Goal: Transaction & Acquisition: Purchase product/service

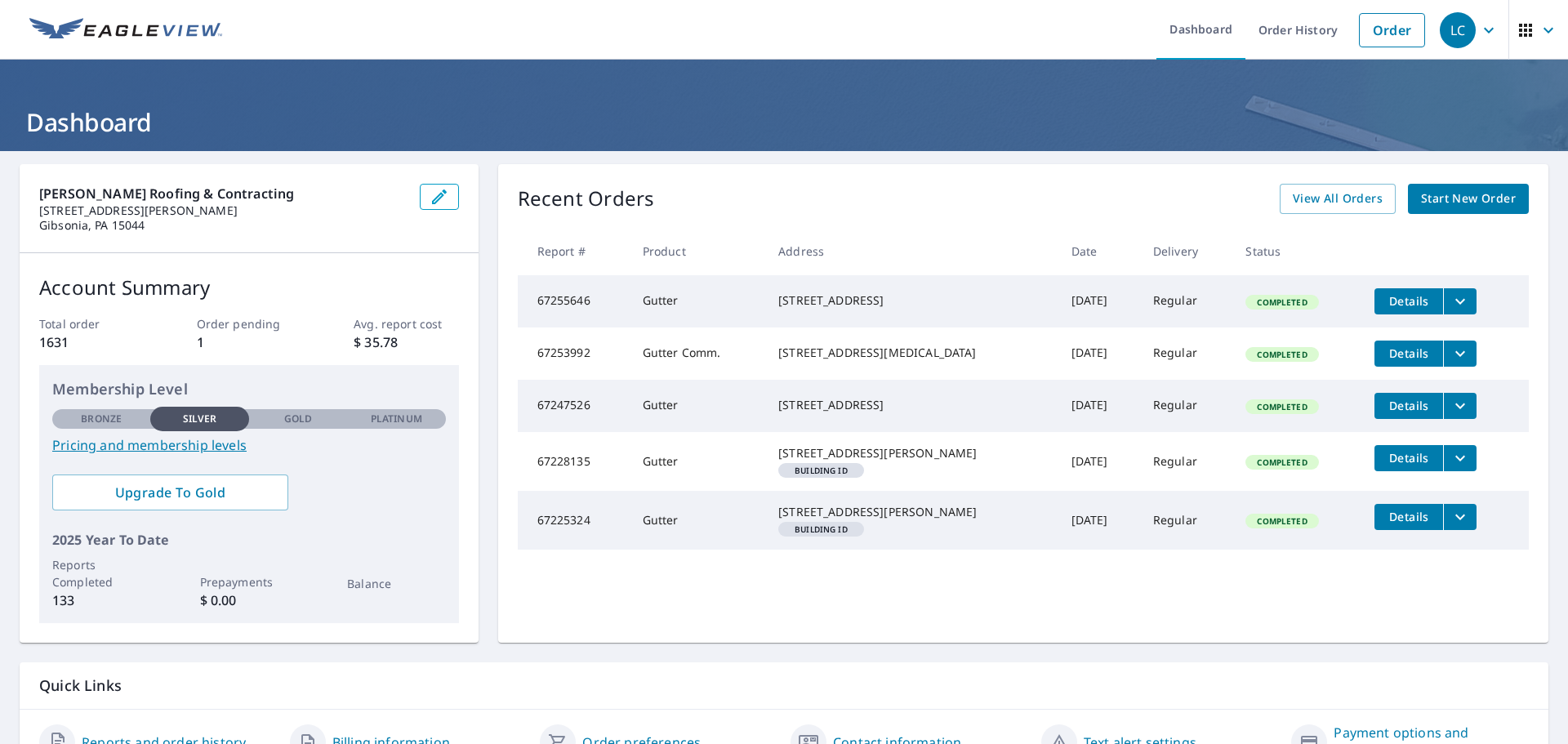
click at [1477, 197] on span "Start New Order" at bounding box center [1468, 199] width 94 height 21
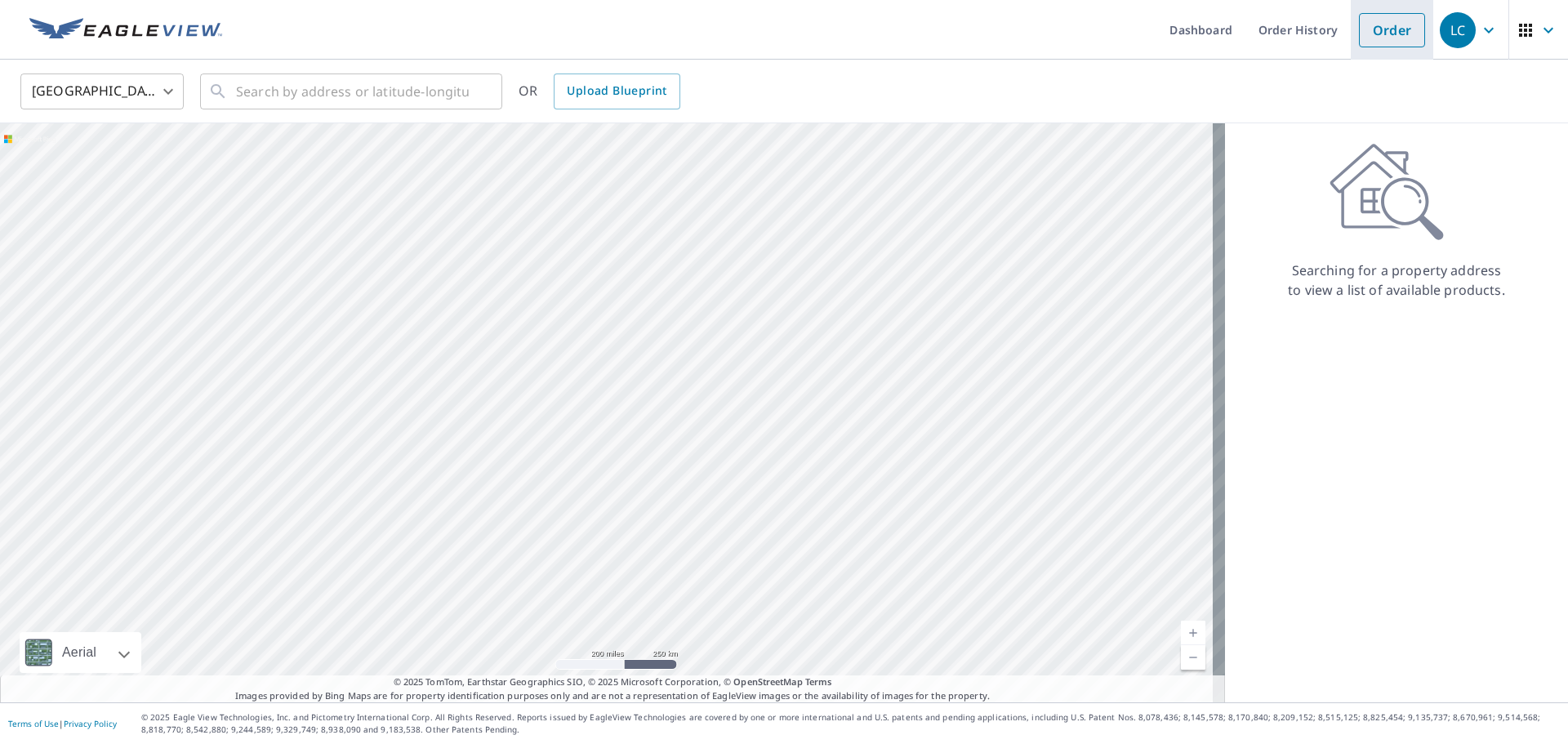
click at [1392, 38] on link "Order" at bounding box center [1391, 30] width 67 height 35
click at [356, 101] on input "text" at bounding box center [353, 91] width 232 height 46
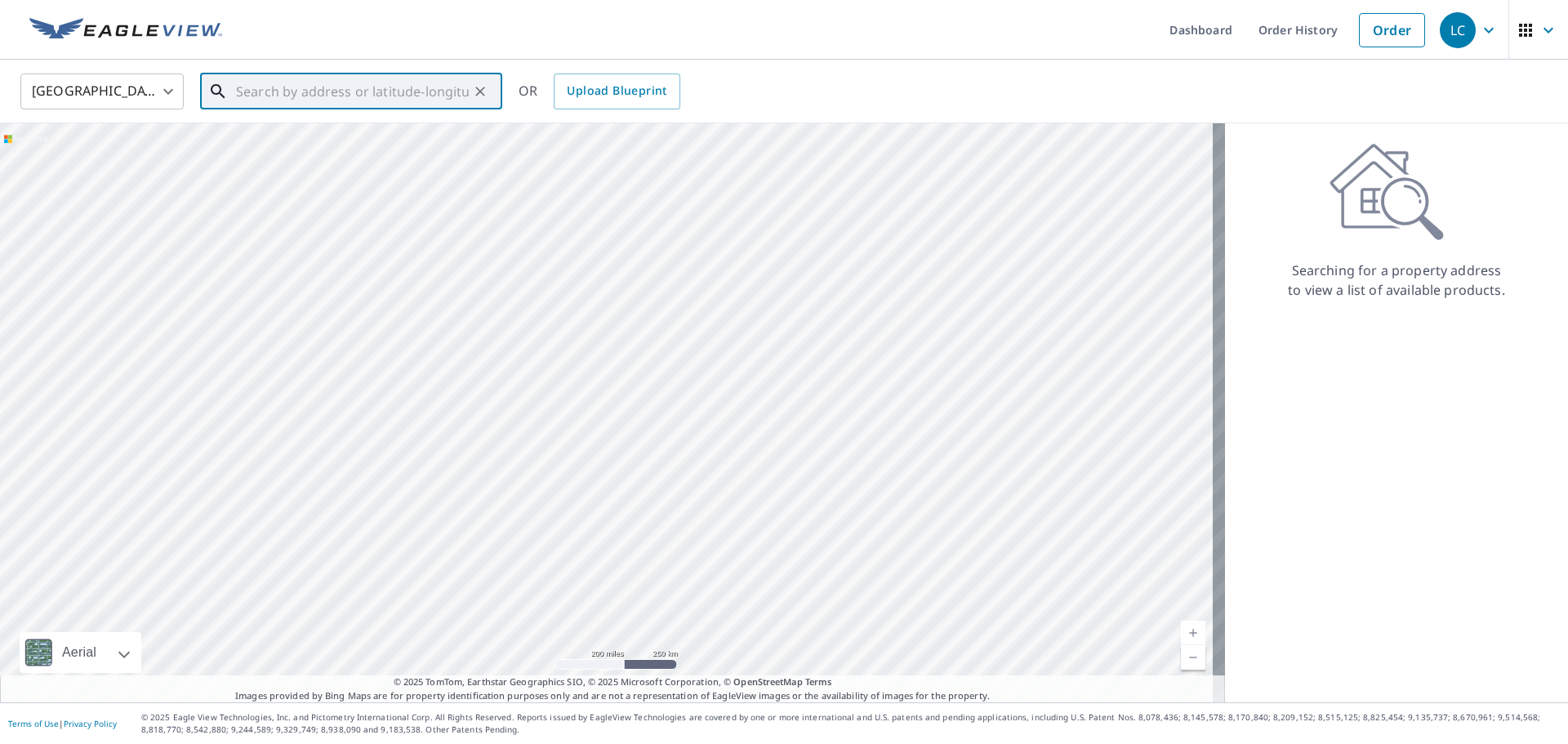
paste input "[STREET_ADDRESS][PERSON_NAME][US_STATE],"
click at [402, 94] on input "[STREET_ADDRESS][PERSON_NAME][US_STATE]," at bounding box center [353, 91] width 232 height 46
type input "[STREET_ADDRESS][PERSON_NAME][US_STATE],"
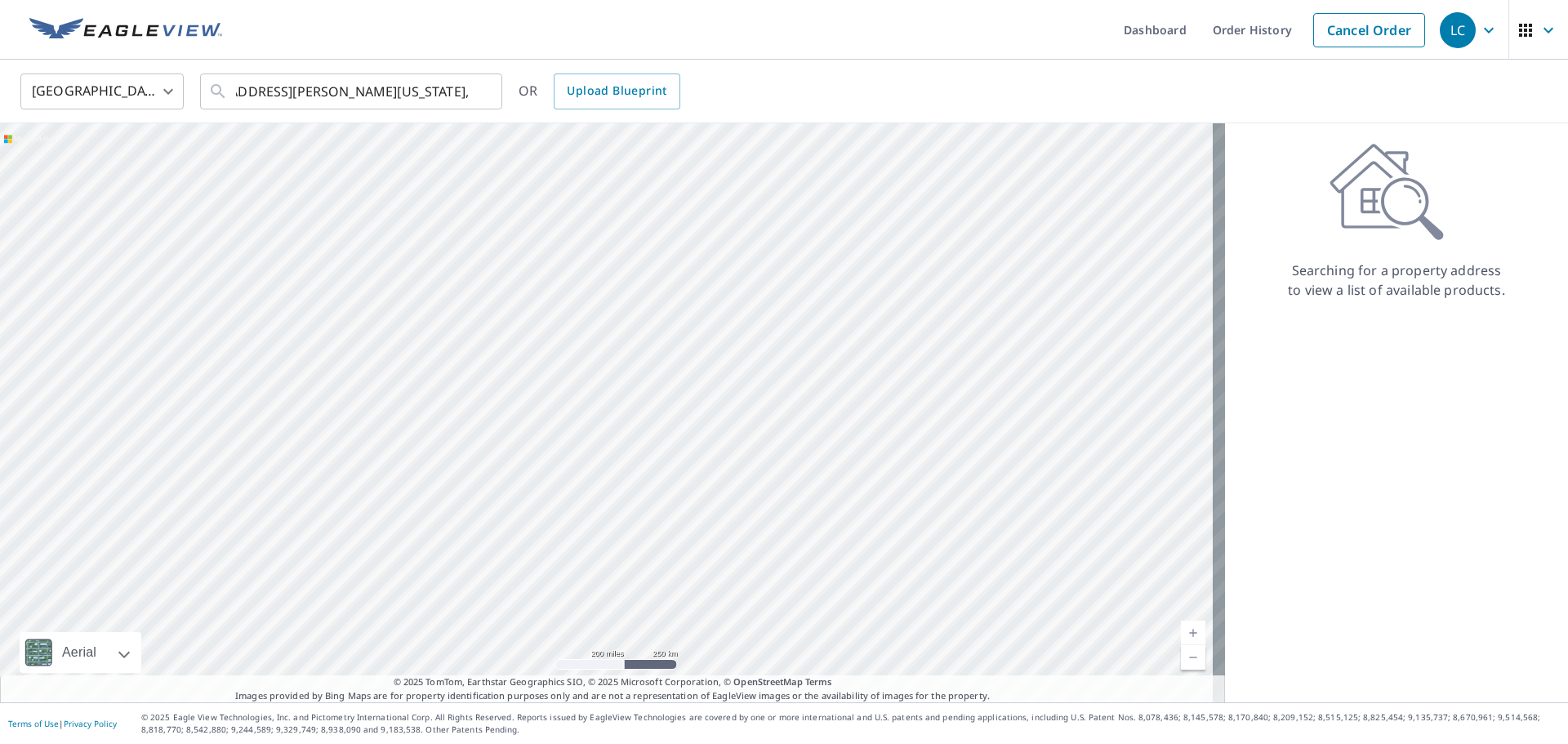
scroll to position [0, 0]
click at [486, 91] on icon "Clear" at bounding box center [480, 91] width 16 height 16
click at [287, 94] on input "text" at bounding box center [353, 91] width 232 height 46
paste input "[STREET_ADDRESS][PERSON_NAME][US_STATE],"
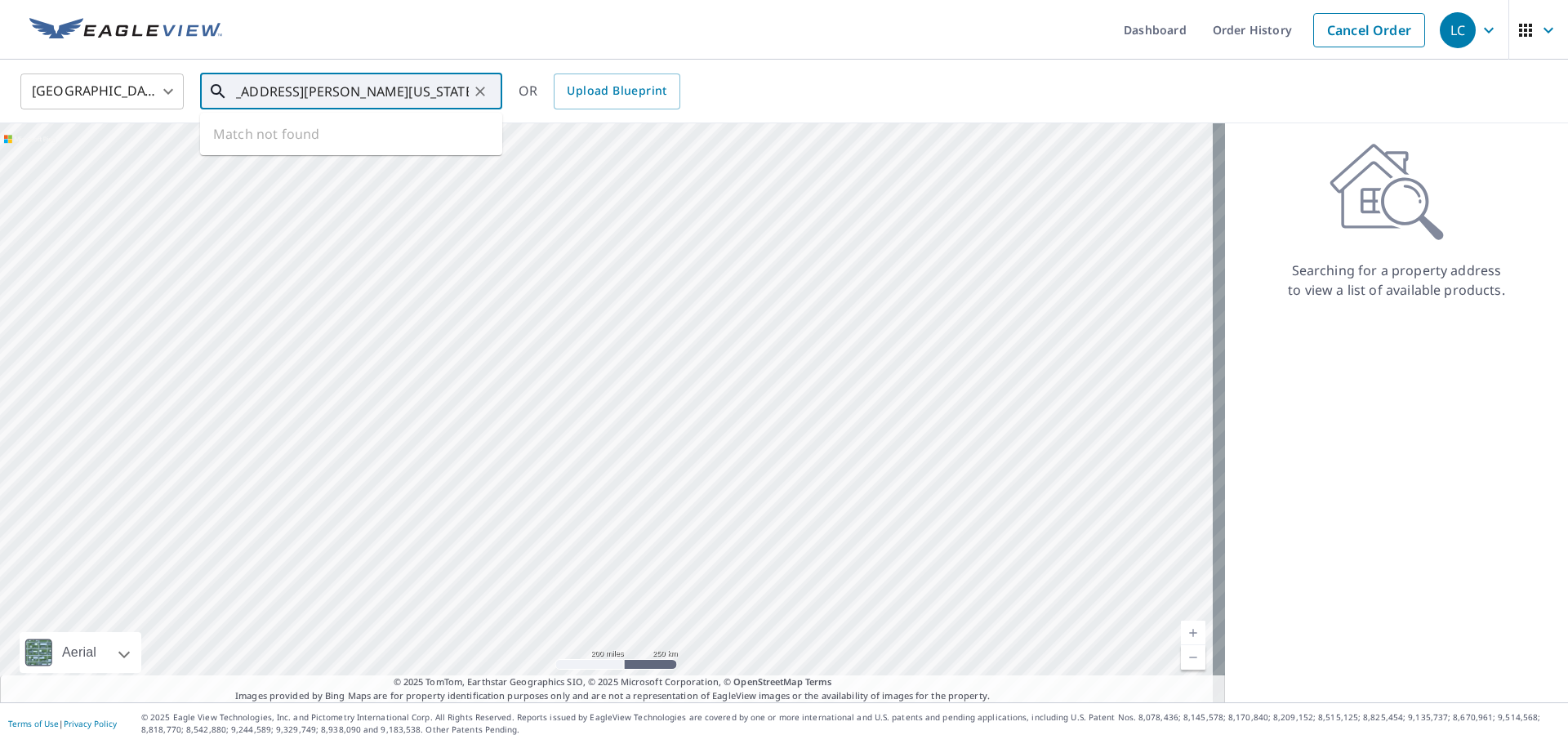
scroll to position [0, 86]
type input "[STREET_ADDRESS][PERSON_NAME][US_STATE],"
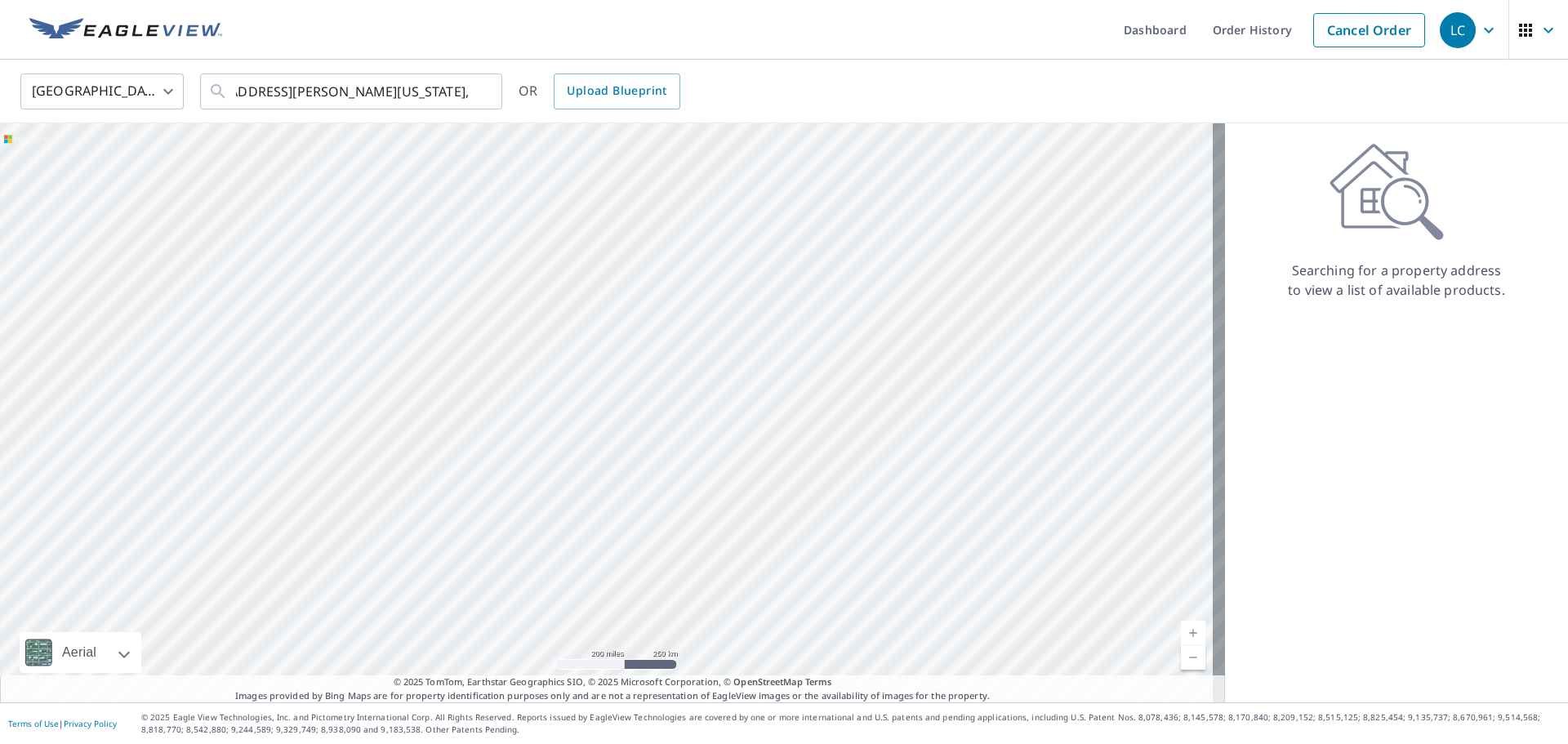
scroll to position [0, 0]
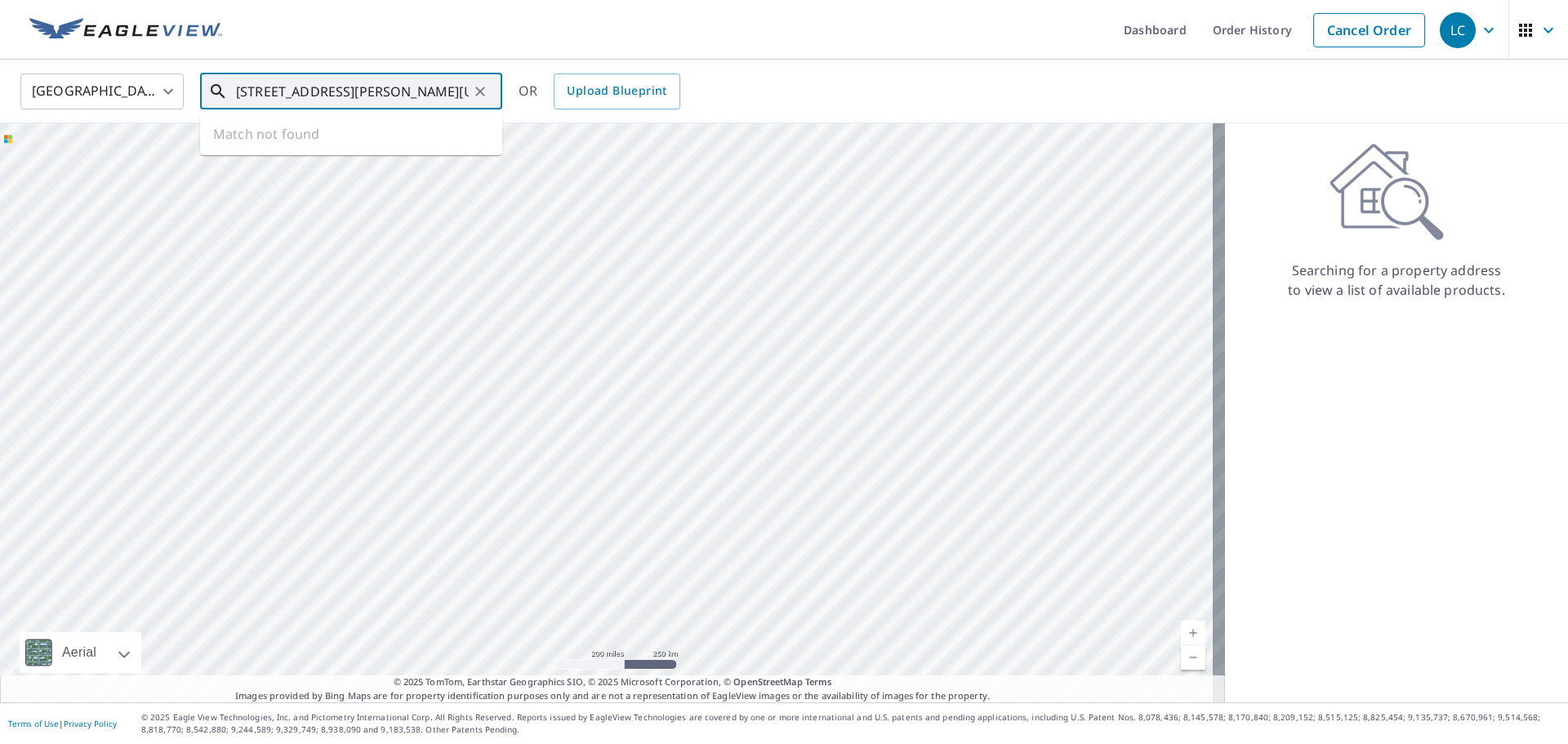
click at [467, 94] on input "[STREET_ADDRESS][PERSON_NAME][US_STATE]," at bounding box center [353, 91] width 232 height 46
click at [444, 132] on ul "Match not found" at bounding box center [351, 133] width 302 height 43
click at [486, 89] on icon "Clear" at bounding box center [480, 91] width 16 height 16
click at [295, 100] on input "text" at bounding box center [353, 91] width 232 height 46
click at [293, 96] on input "[STREET_ADDRESS][PERSON_NAME]" at bounding box center [353, 91] width 232 height 46
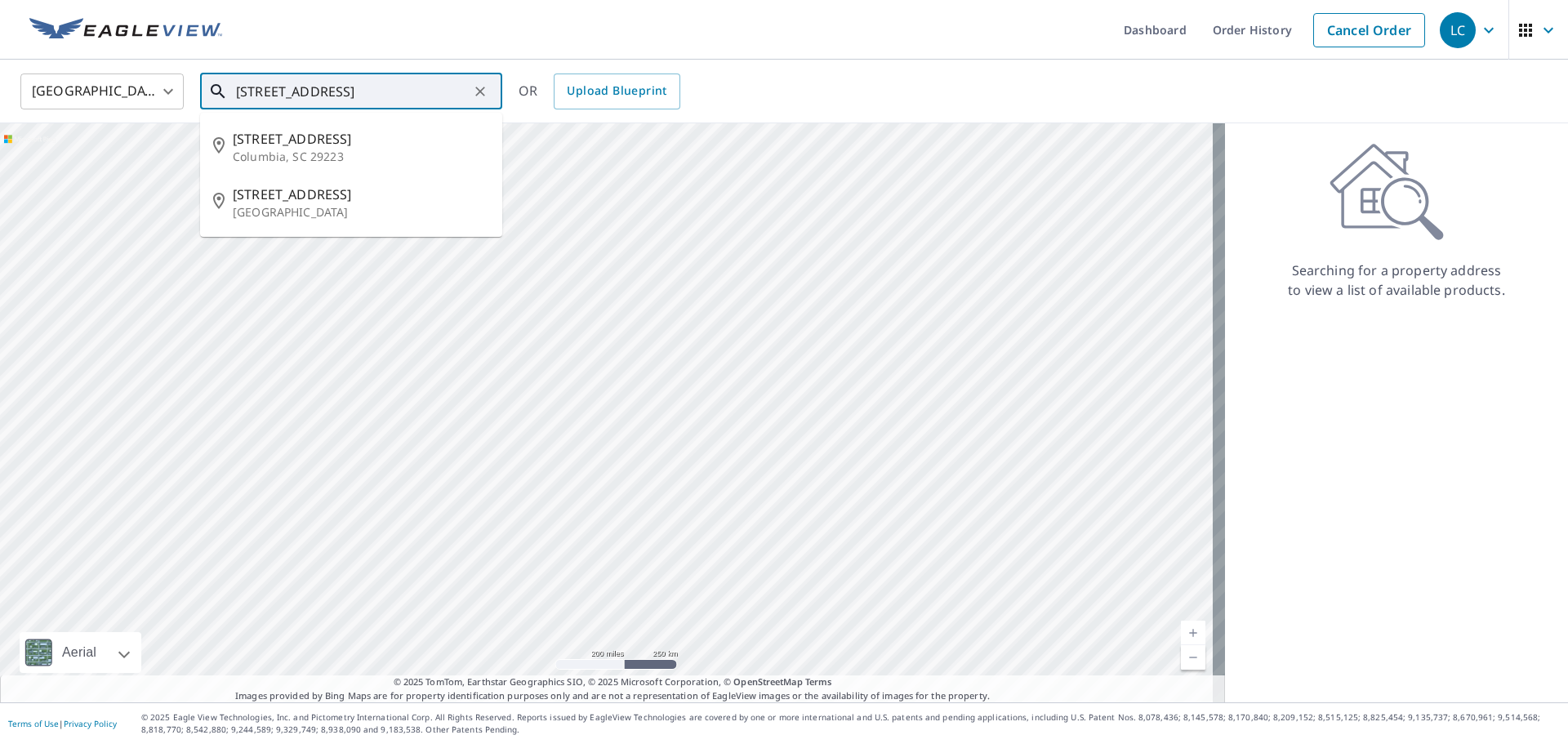
click at [399, 98] on input "[STREET_ADDRESS]" at bounding box center [353, 91] width 232 height 46
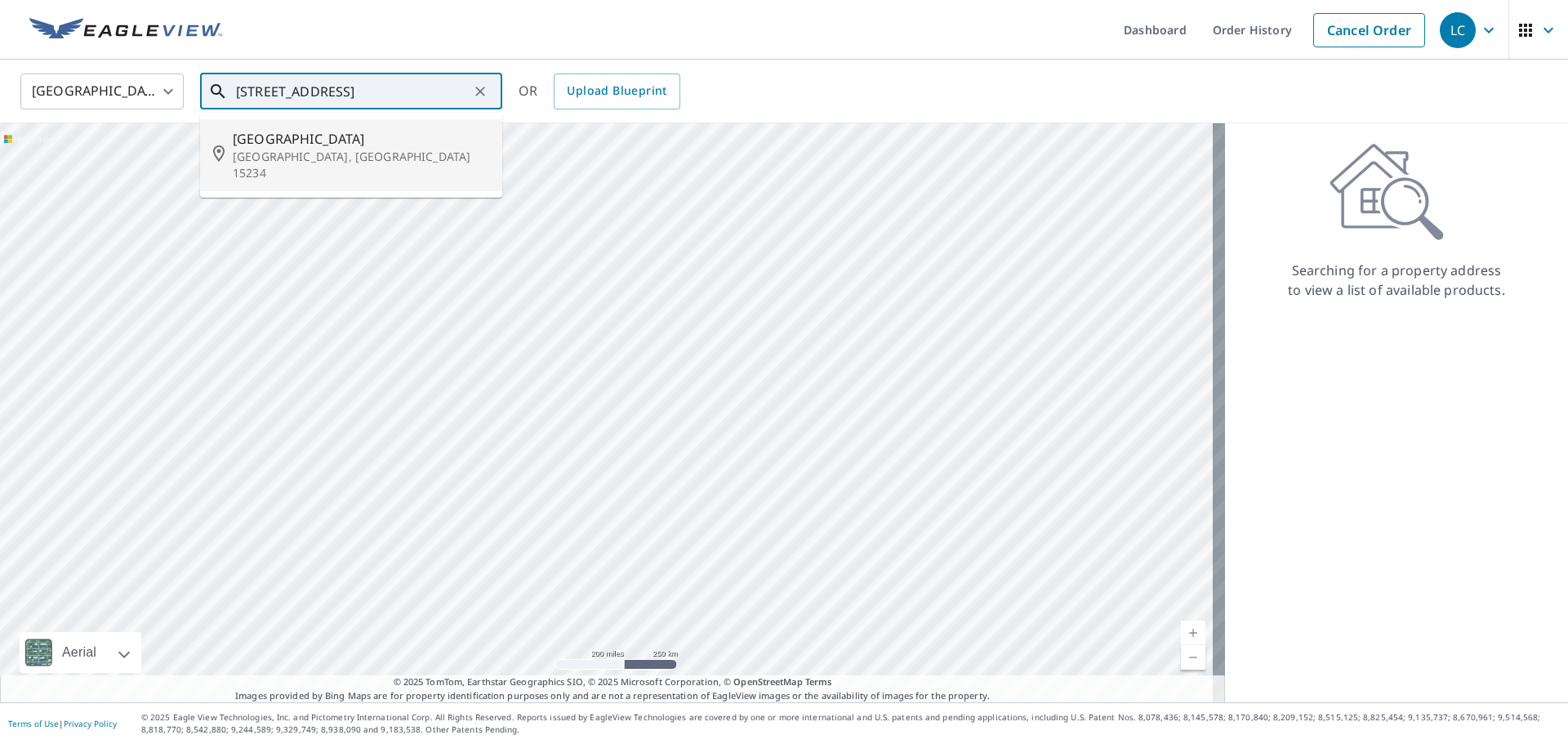
click at [392, 135] on span "[GEOGRAPHIC_DATA]" at bounding box center [360, 139] width 256 height 20
type input "[STREET_ADDRESS]"
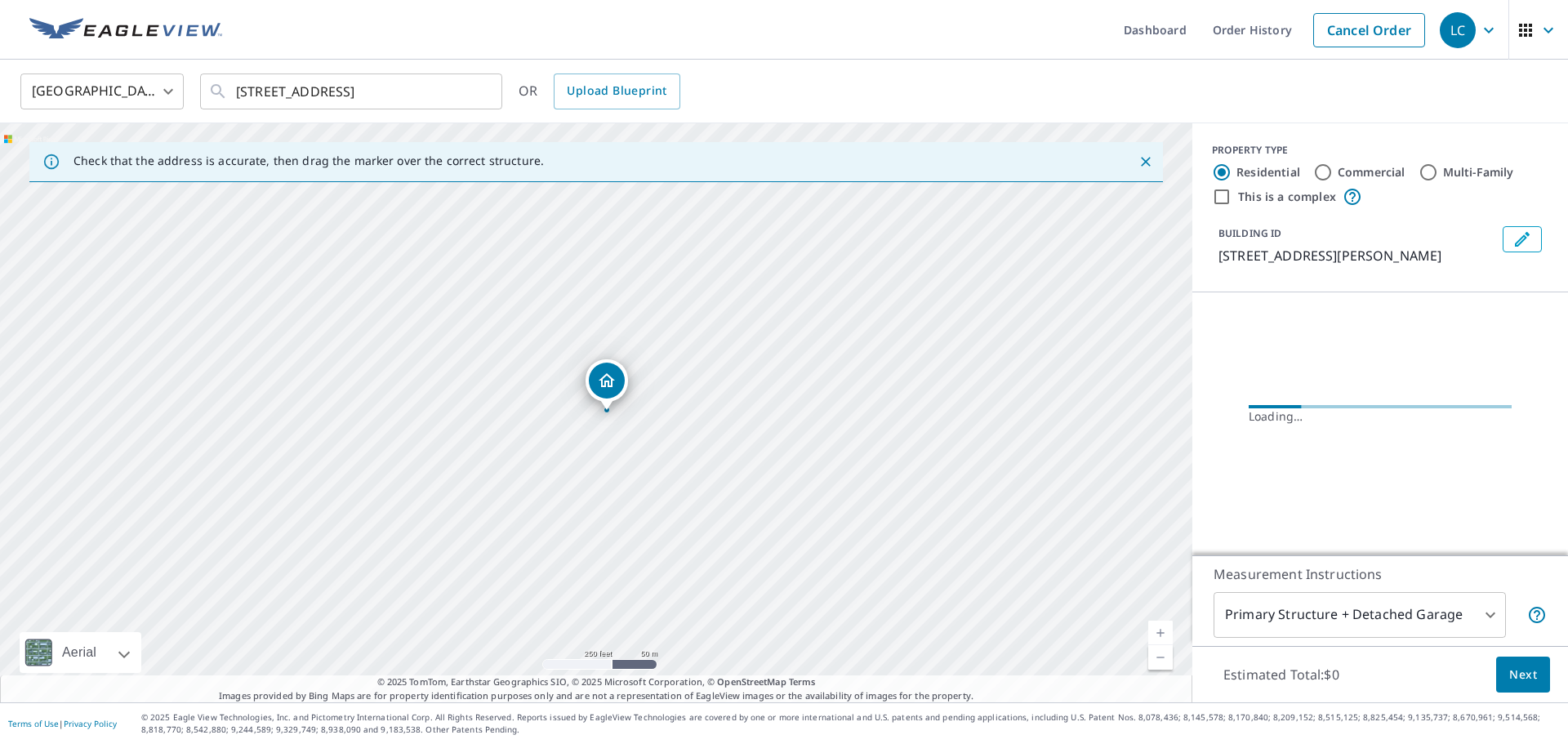
scroll to position [0, 0]
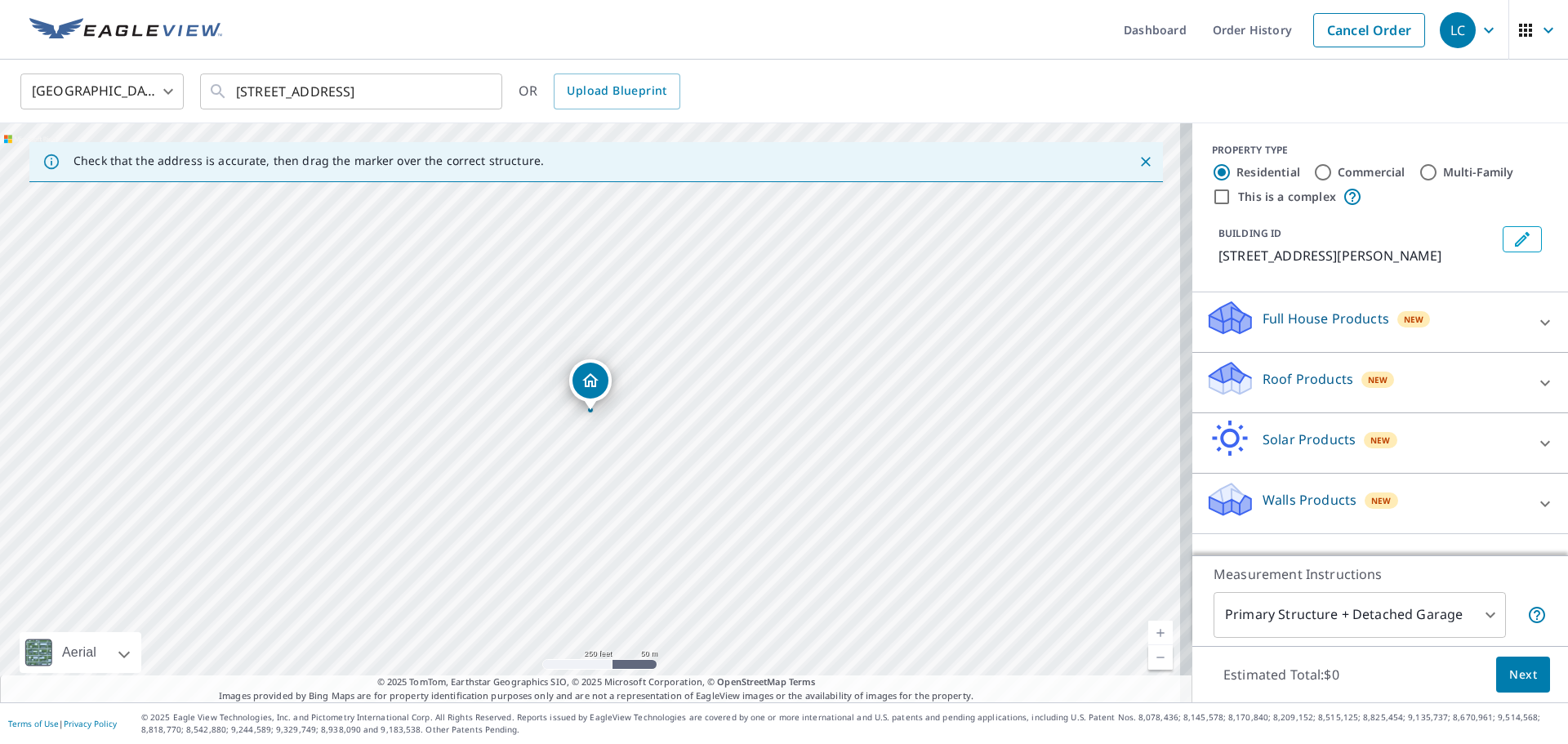
click at [1493, 382] on div "Roof Products New" at bounding box center [1365, 382] width 320 height 47
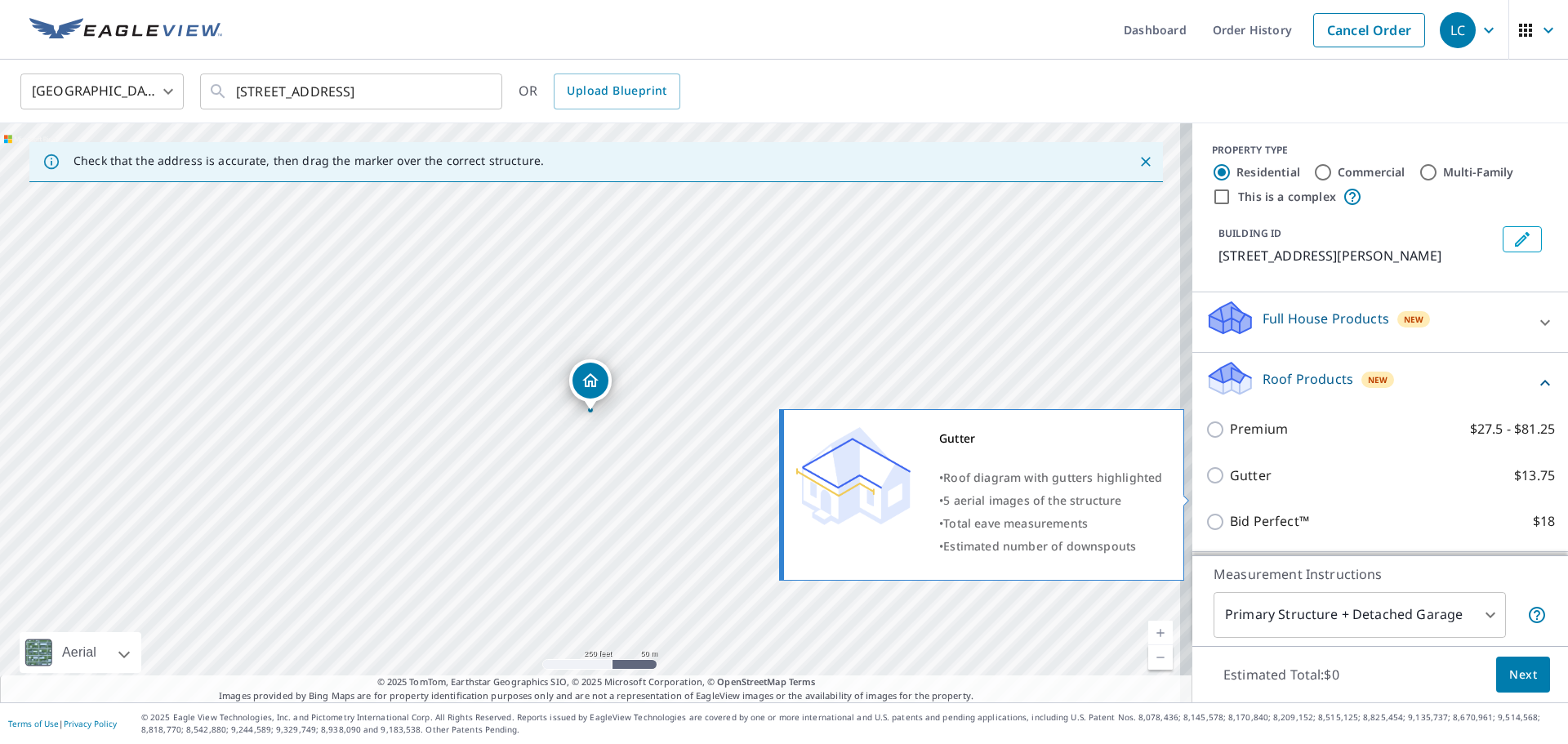
click at [1206, 486] on input "Gutter $13.75" at bounding box center [1217, 476] width 25 height 20
checkbox input "true"
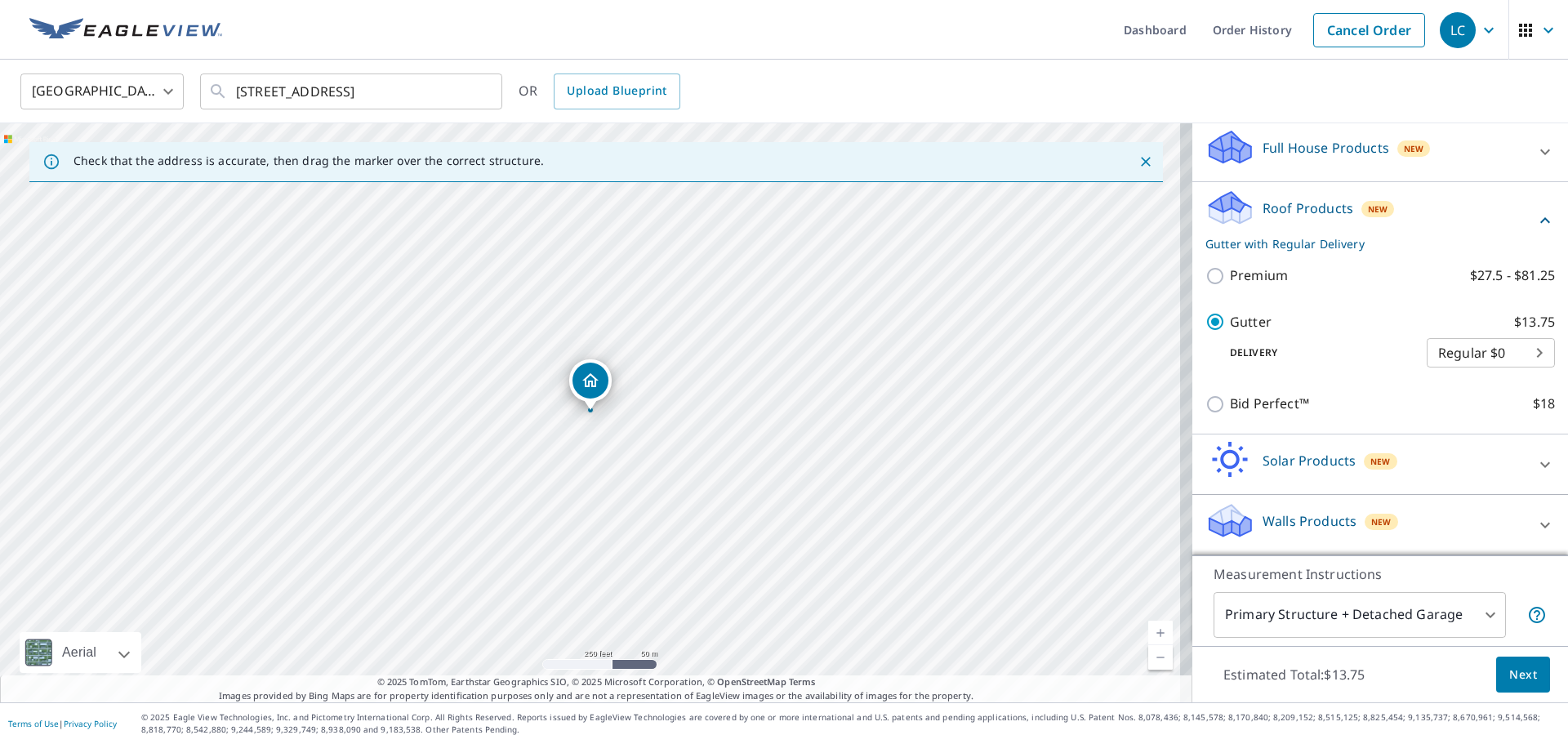
scroll to position [191, 0]
click at [1471, 611] on body "LC LC Dashboard Order History Cancel Order LC [GEOGRAPHIC_DATA] US ​ [STREET_AD…" at bounding box center [784, 372] width 1568 height 744
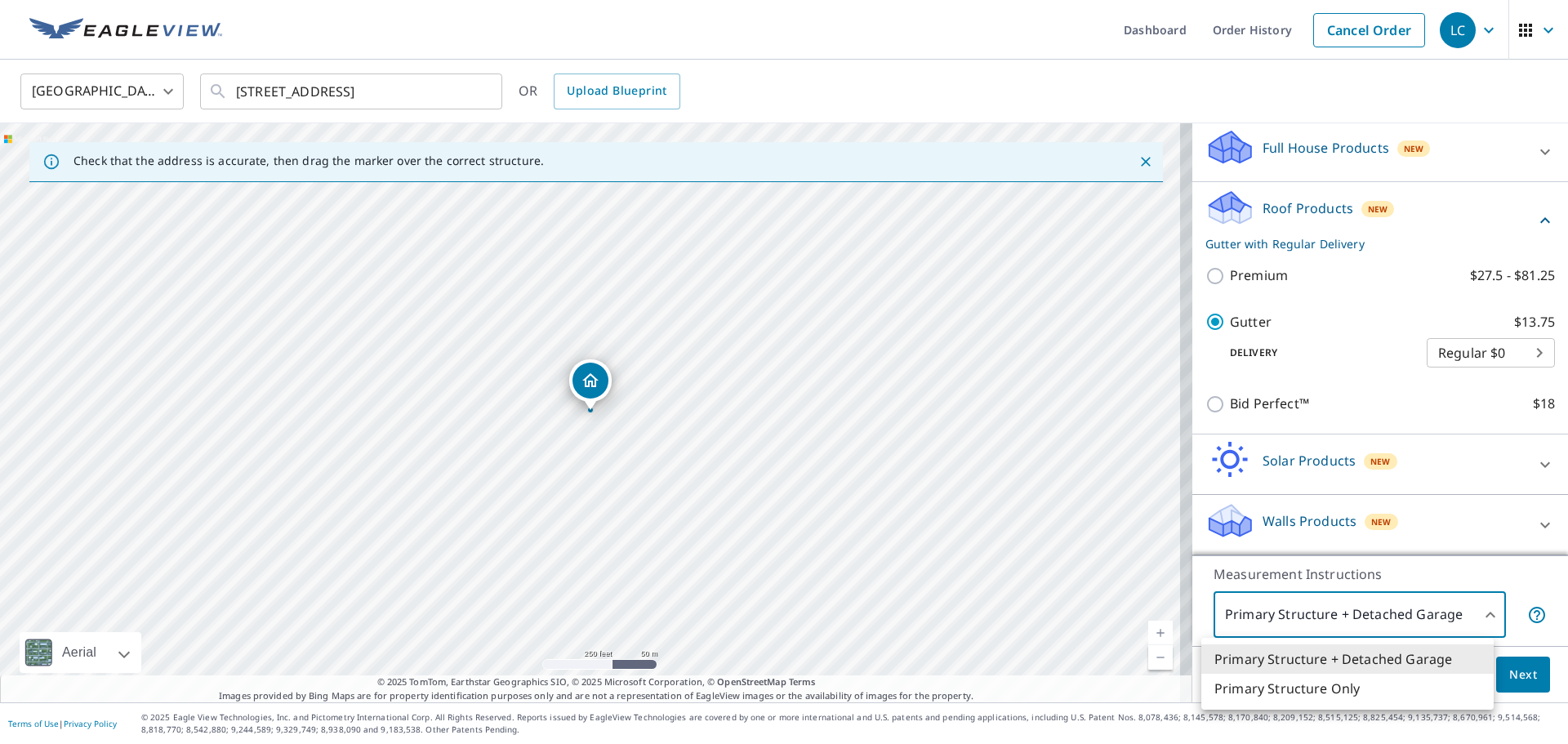
click at [1471, 611] on div at bounding box center [784, 372] width 1568 height 744
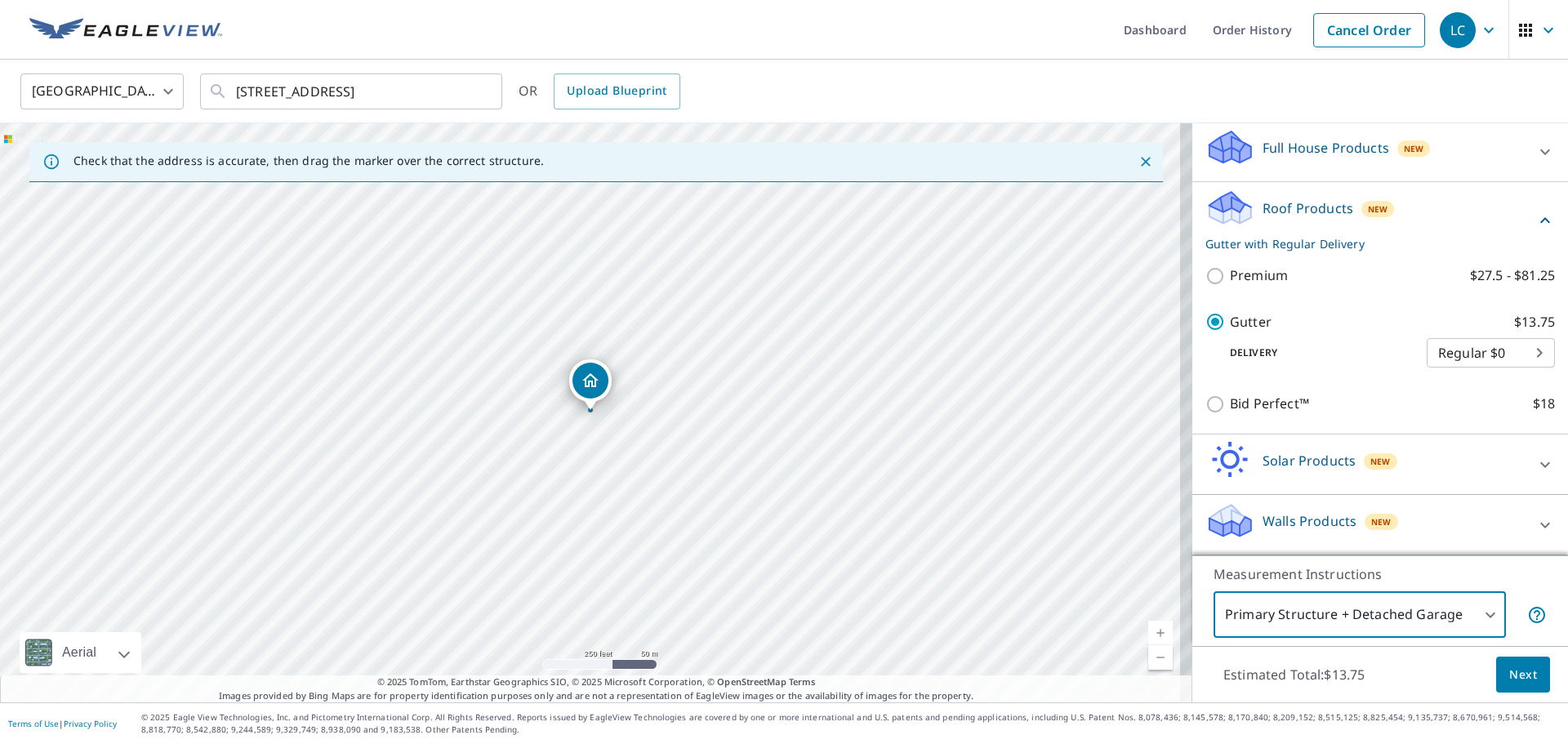
click at [1513, 668] on span "Next" at bounding box center [1523, 674] width 28 height 21
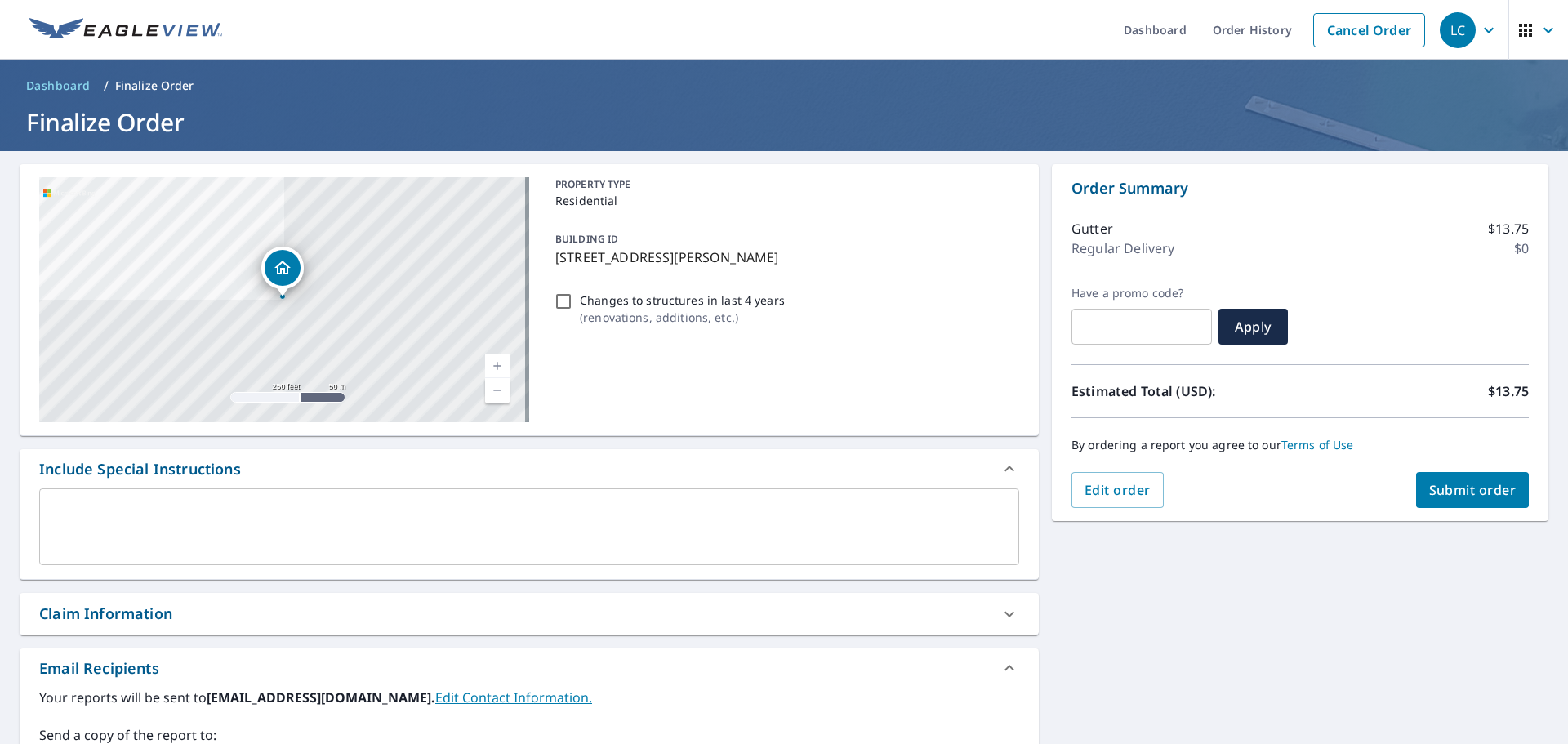
click at [206, 538] on textarea at bounding box center [529, 526] width 957 height 47
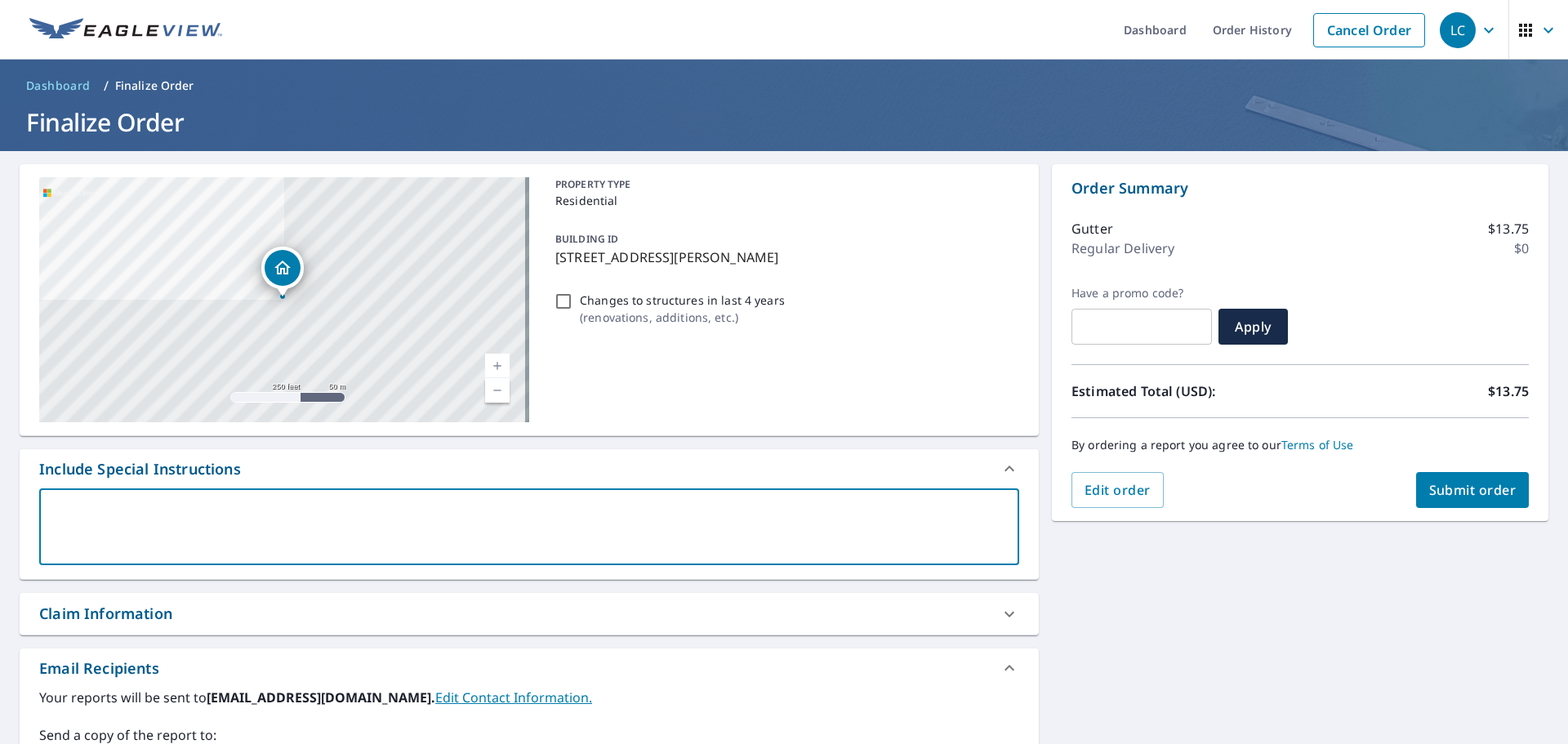
type textarea "P"
type textarea "x"
type textarea "Pl"
type textarea "x"
type textarea "Ple"
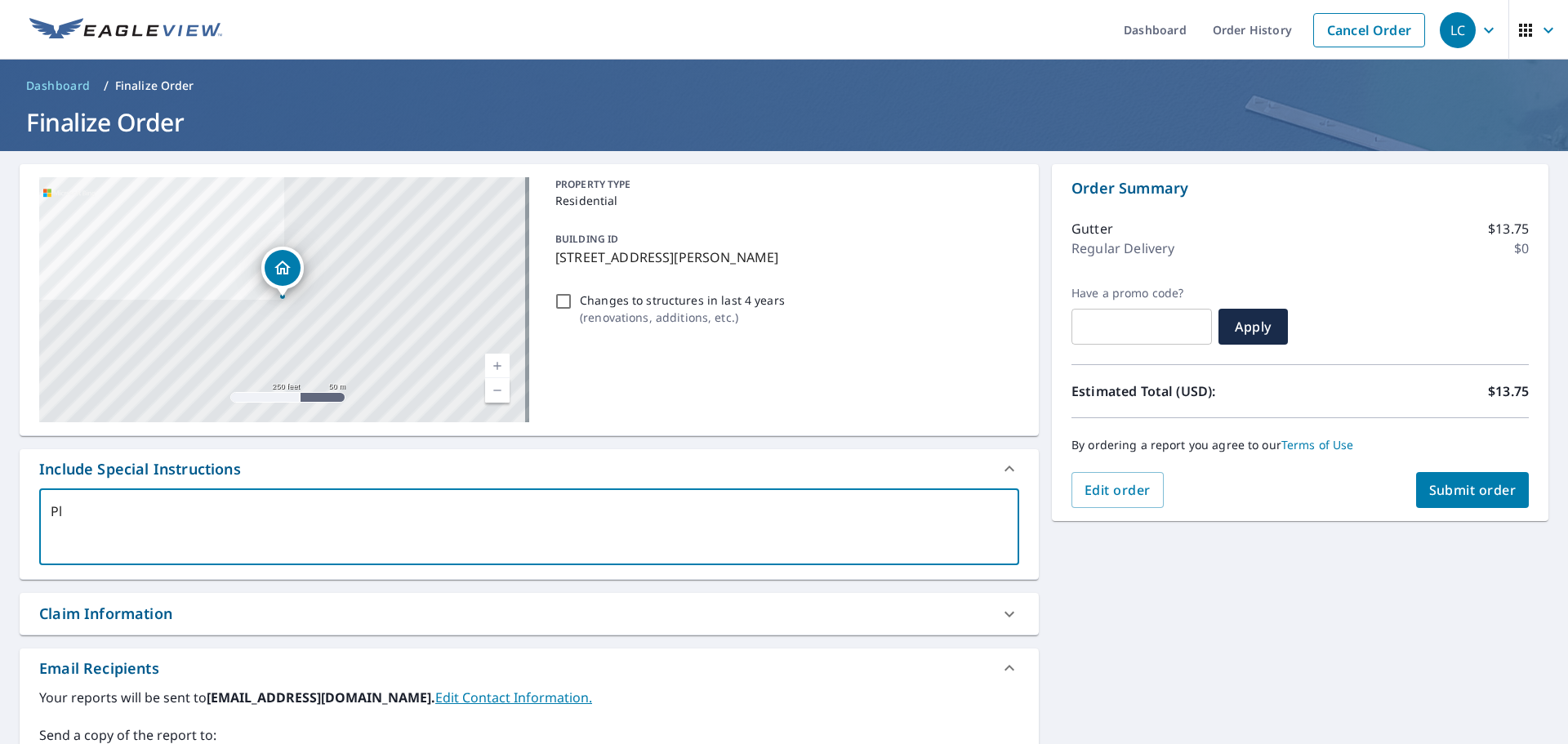
type textarea "x"
type textarea "Plea"
type textarea "x"
type textarea "Pleas"
type textarea "x"
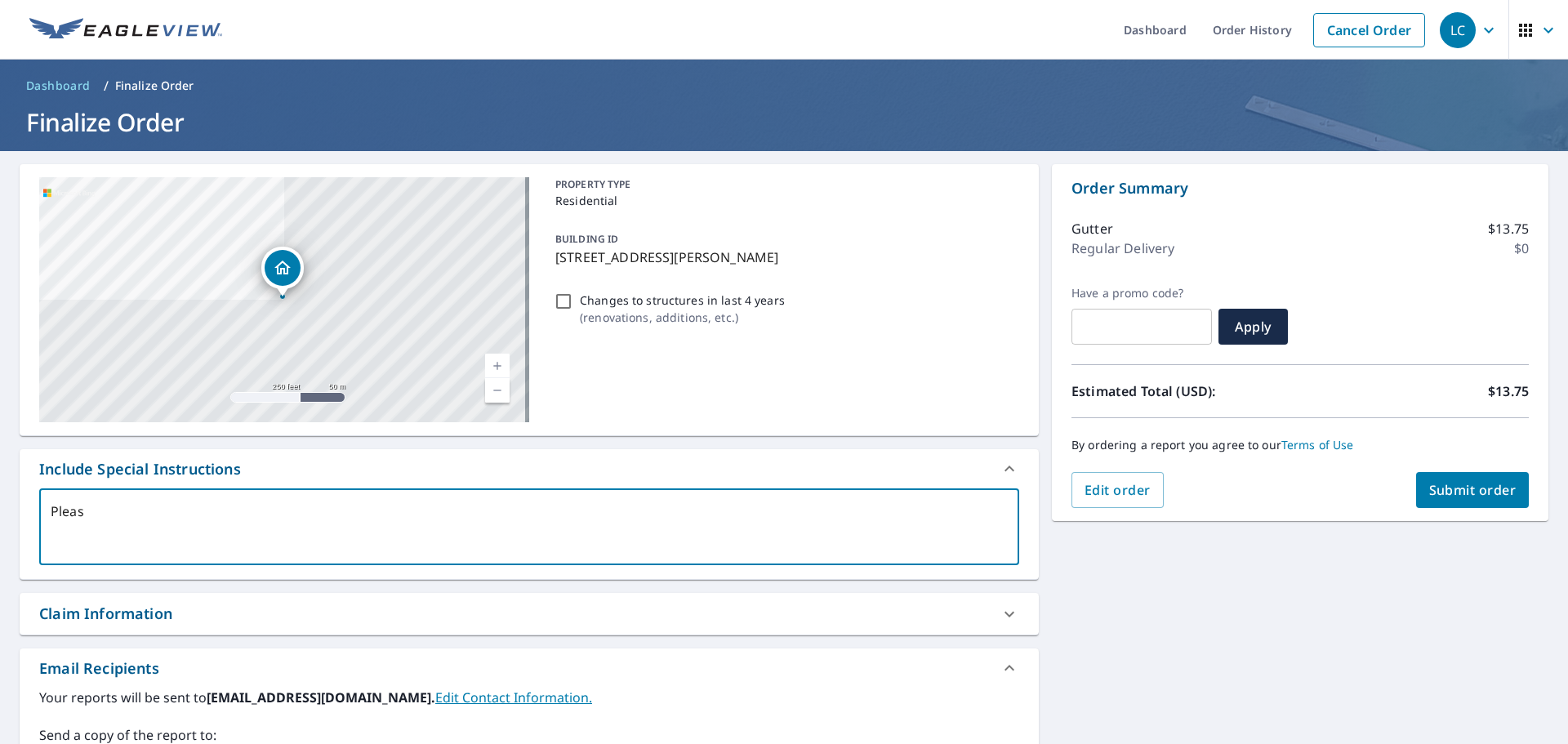
type textarea "Please"
type textarea "x"
type textarea "Please"
type textarea "x"
type textarea "Please i"
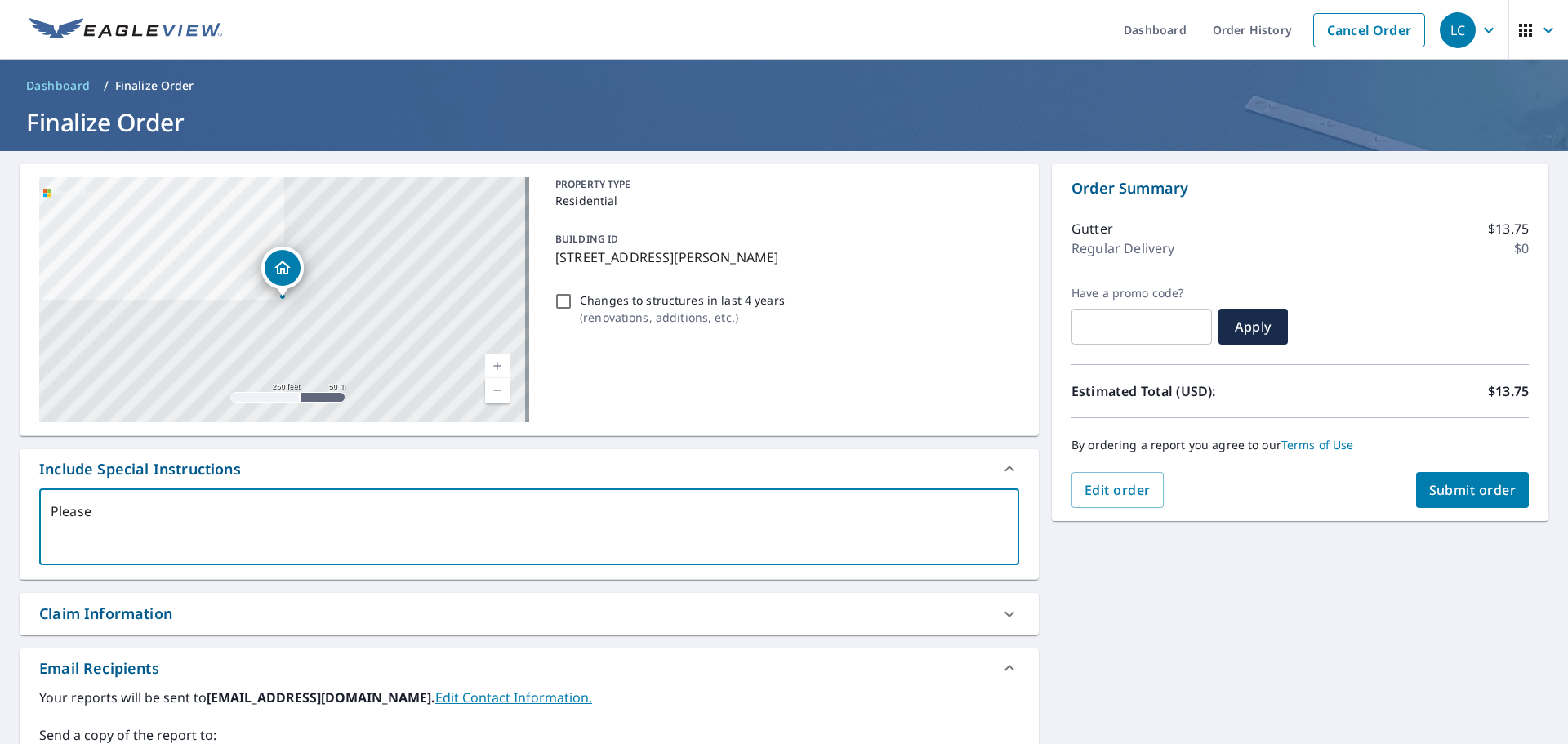
type textarea "x"
type textarea "Please in"
type textarea "x"
type textarea "Please inc"
type textarea "x"
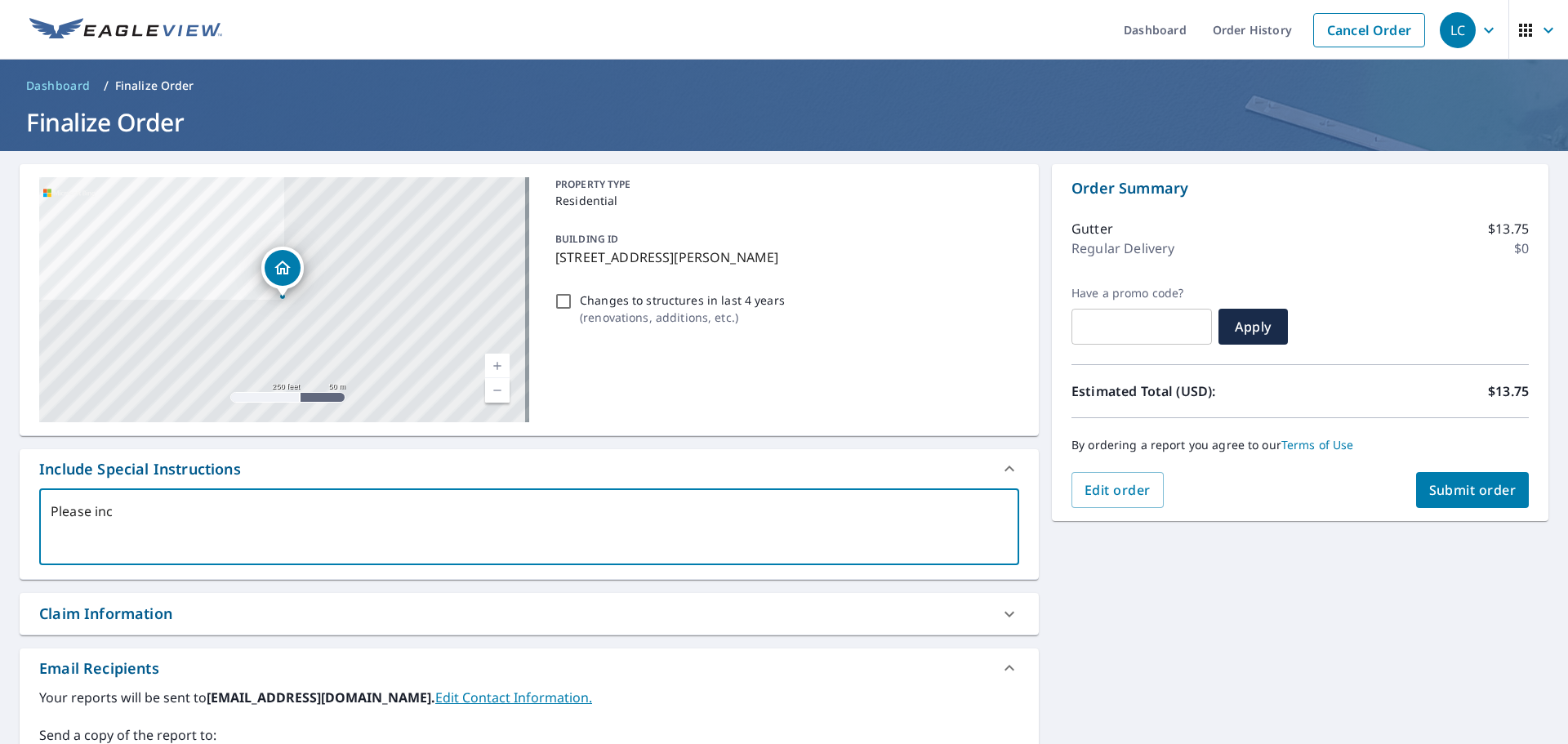
type textarea "Please incl"
type textarea "x"
type textarea "Please inclu"
type textarea "x"
type textarea "Please includ"
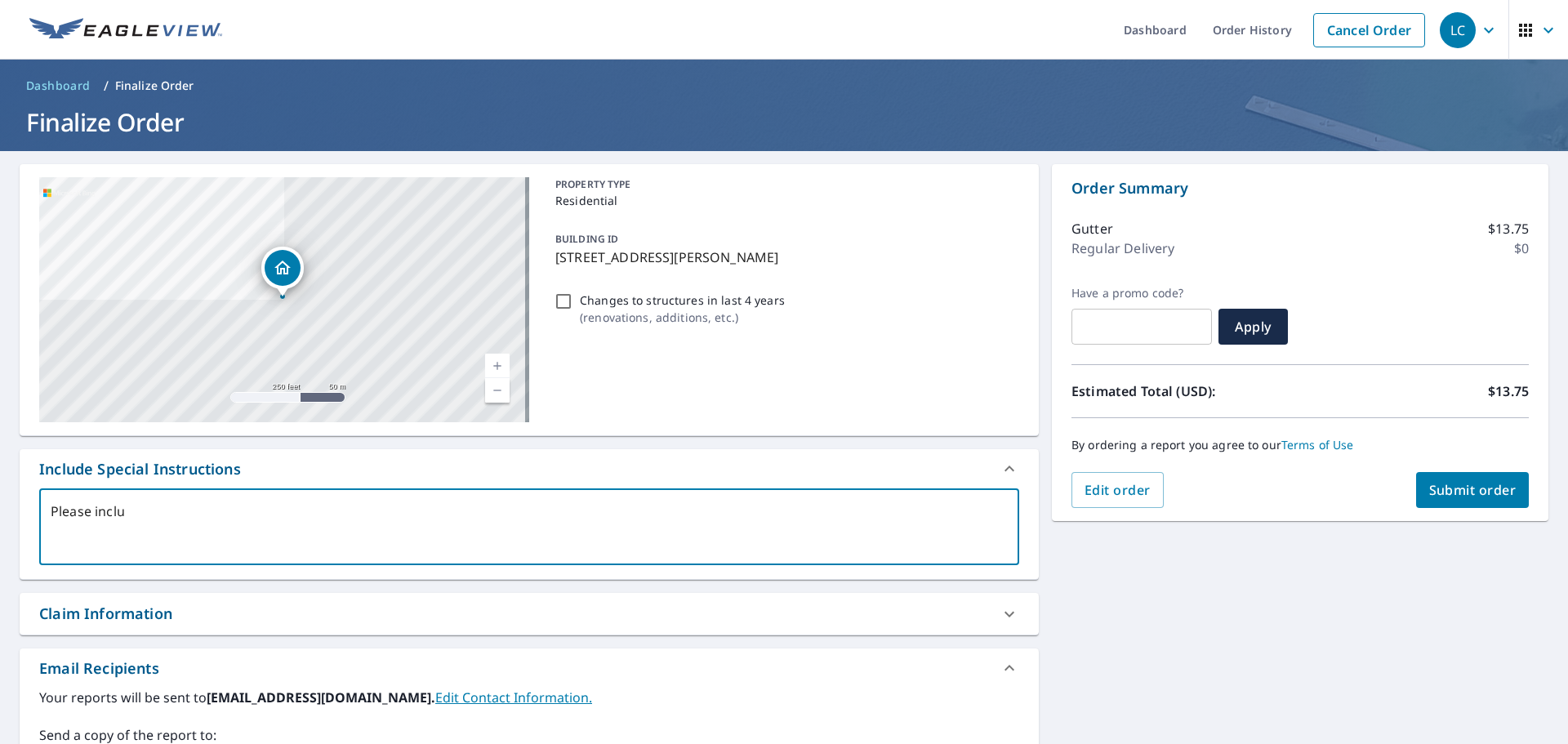
type textarea "x"
type textarea "Please include"
type textarea "x"
type textarea "Please include"
type textarea "x"
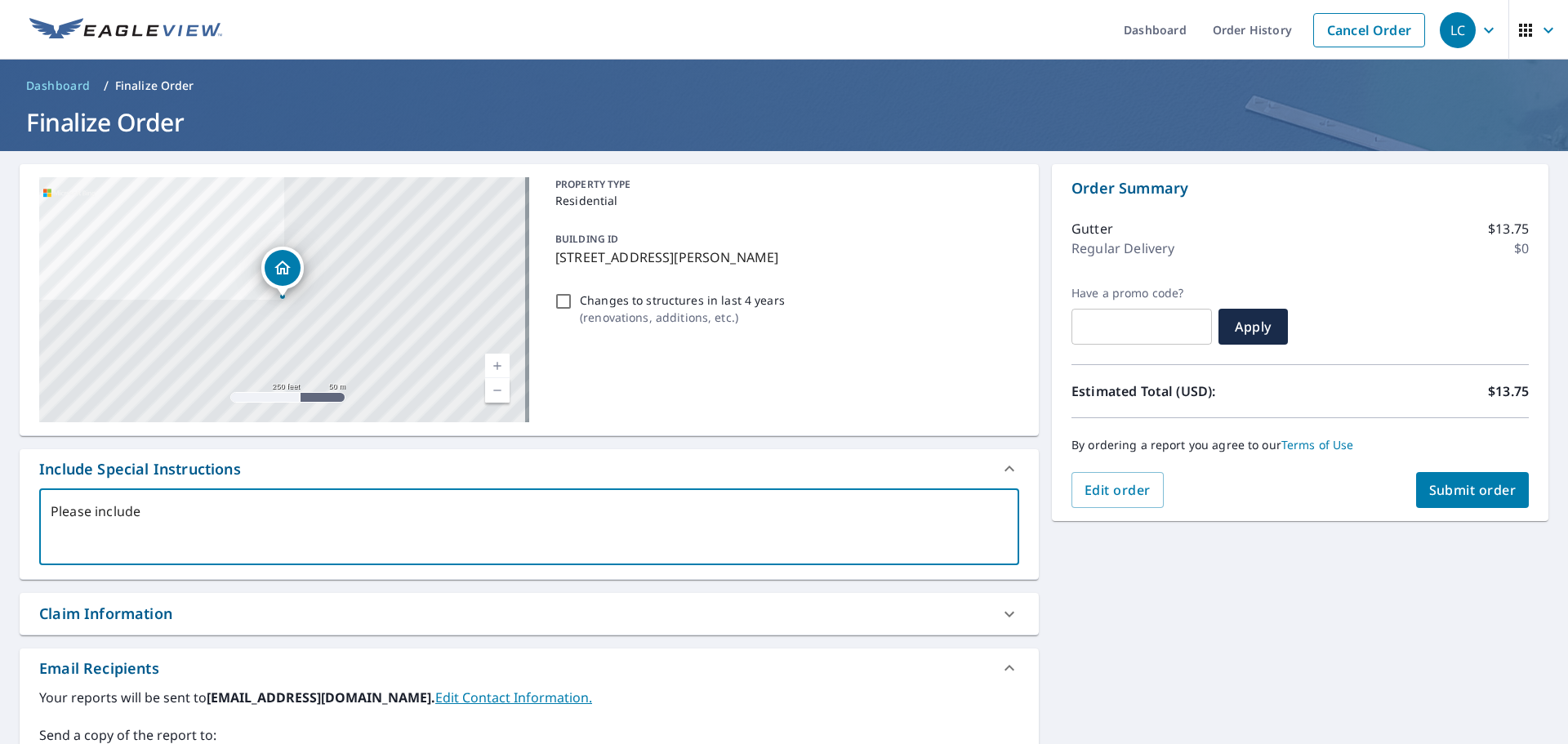
type textarea "Please include a"
type textarea "x"
type textarea "Please include a"
type textarea "x"
type textarea "Please include a q"
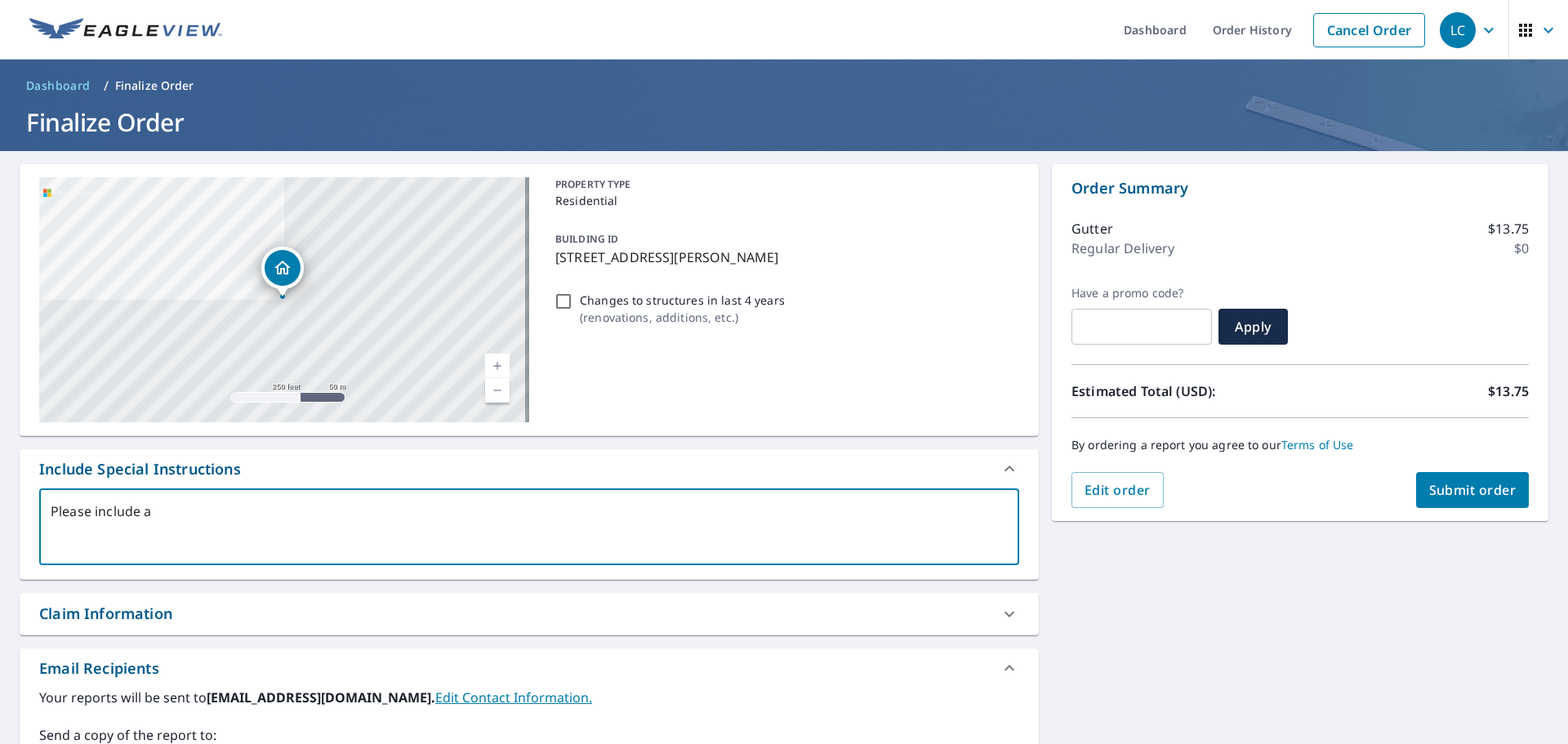
type textarea "x"
type textarea "Please include a qu"
type textarea "x"
type textarea "Please include a quo"
type textarea "x"
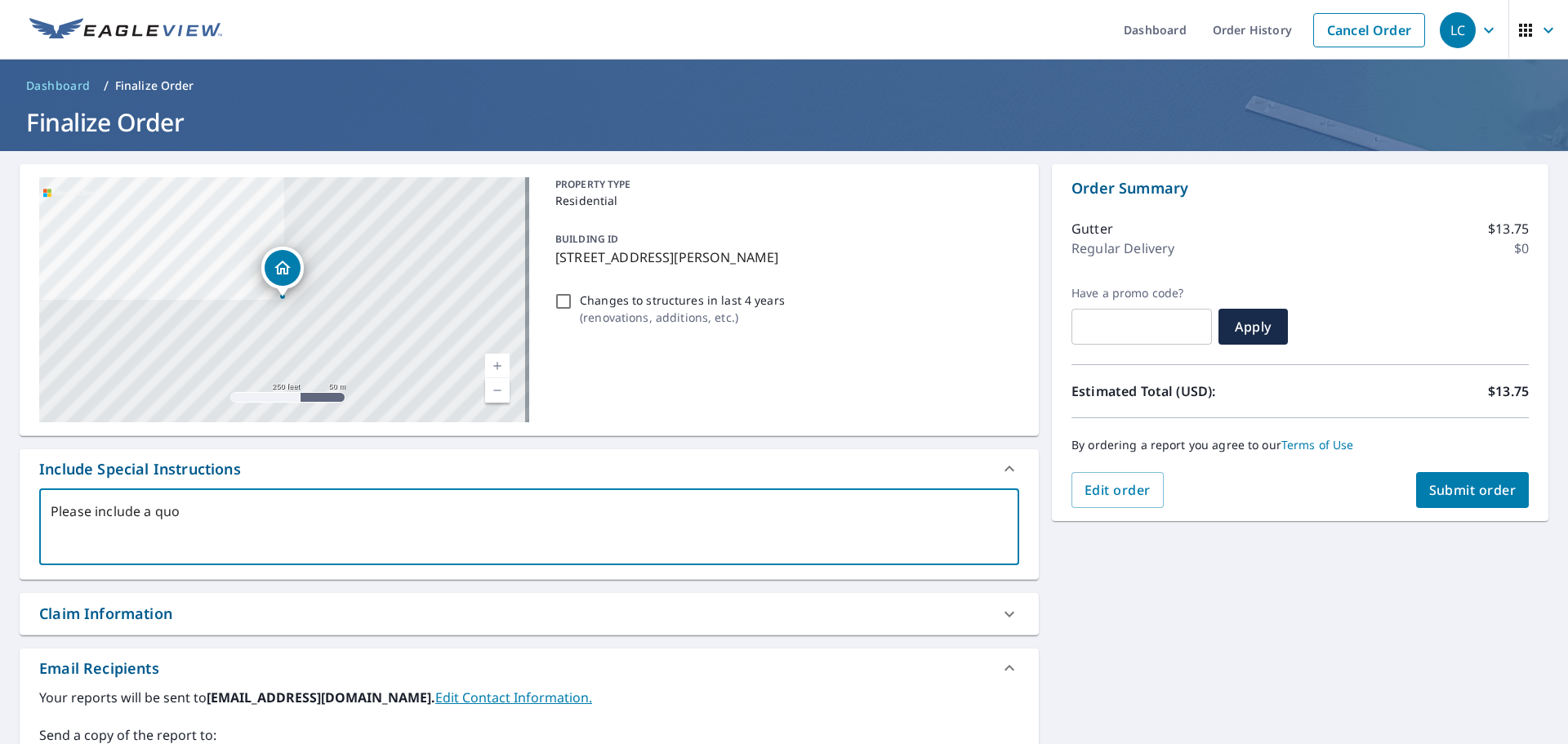
type textarea "Please include a quot"
type textarea "x"
type textarea "Please include a quote"
type textarea "x"
type textarea "Please include a quote"
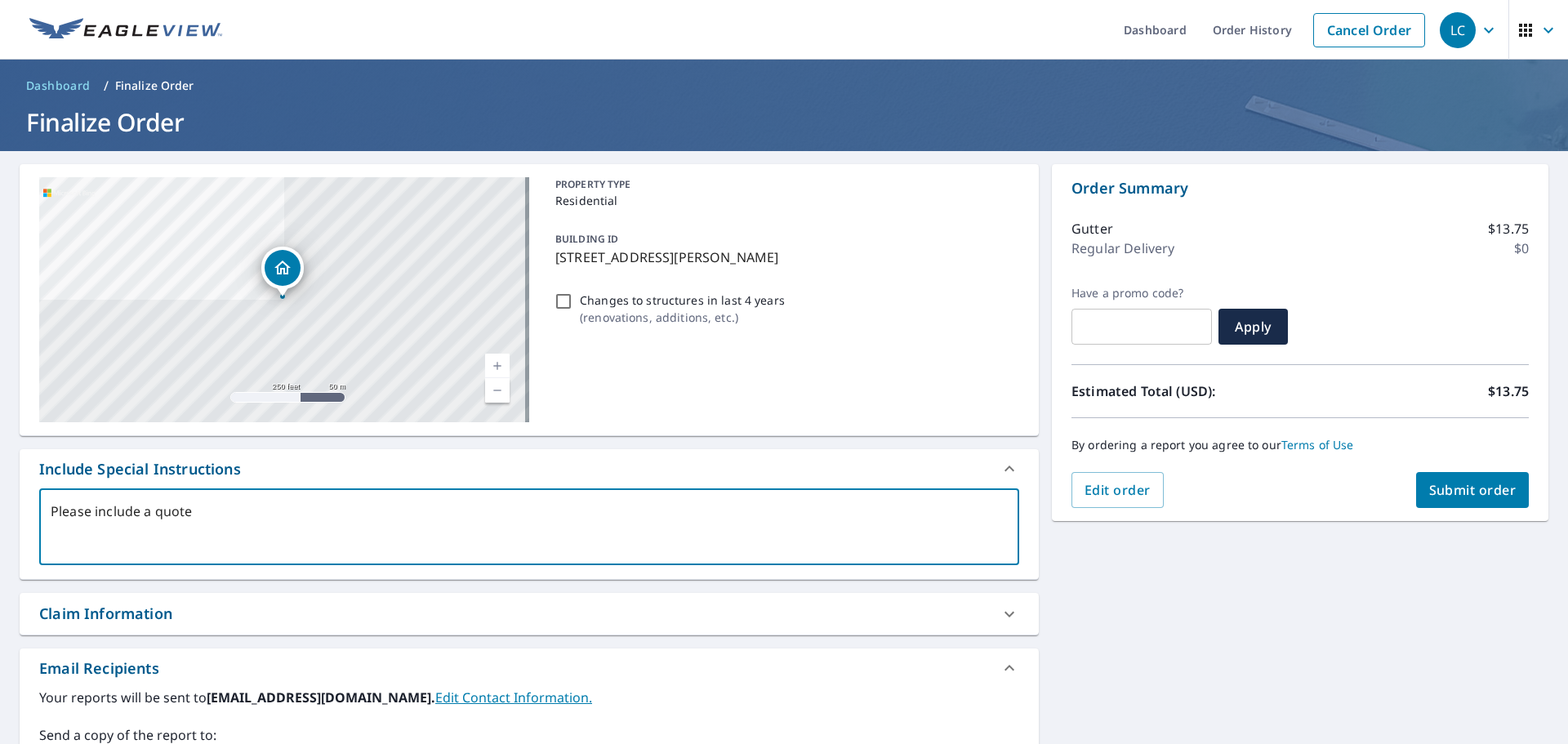
type textarea "x"
type textarea "Please include a quote f"
type textarea "x"
type textarea "Please include a quote fo"
type textarea "x"
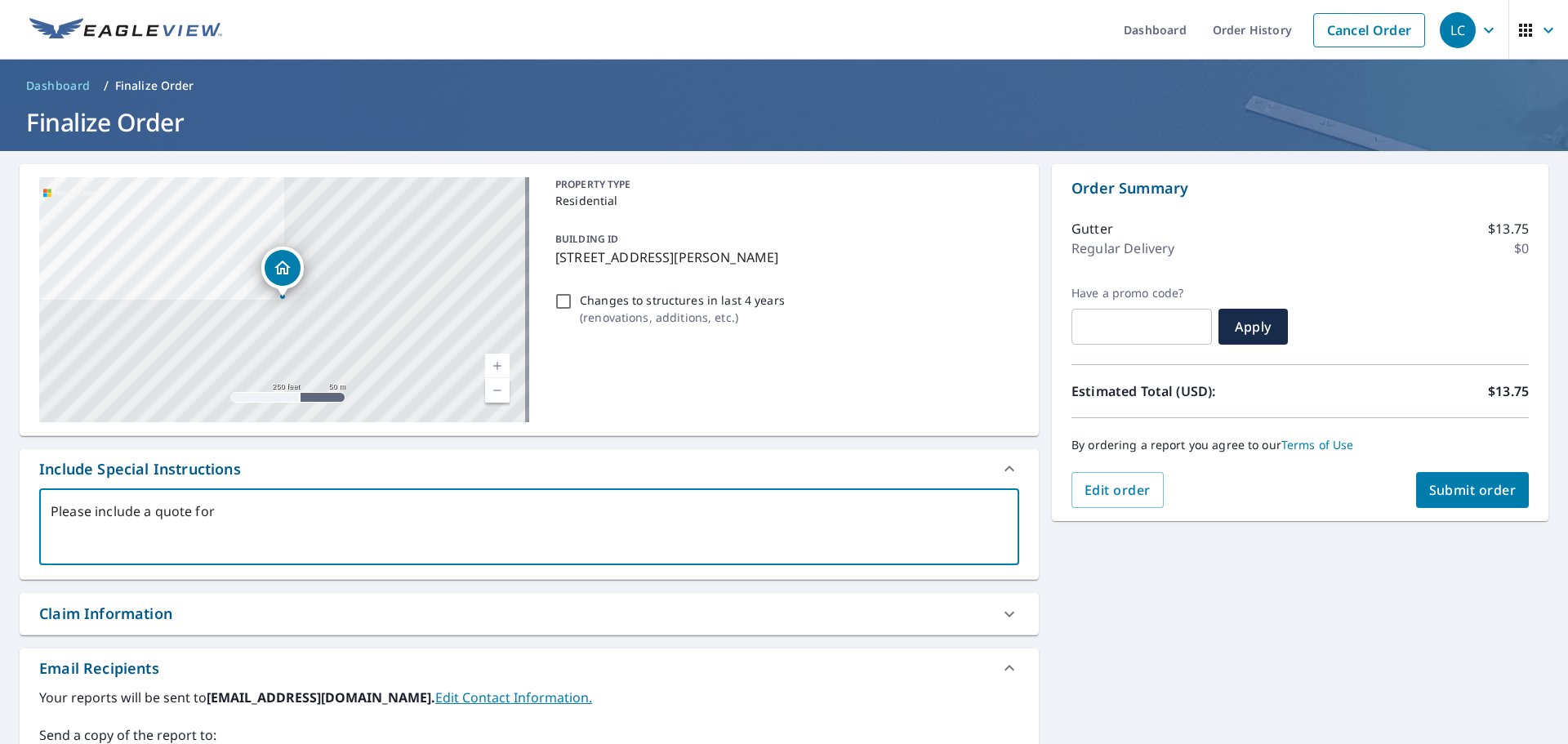
type textarea "Please include a quote for"
type textarea "x"
type textarea "Please include a quote for g"
type textarea "x"
type textarea "Please include a quote for gu"
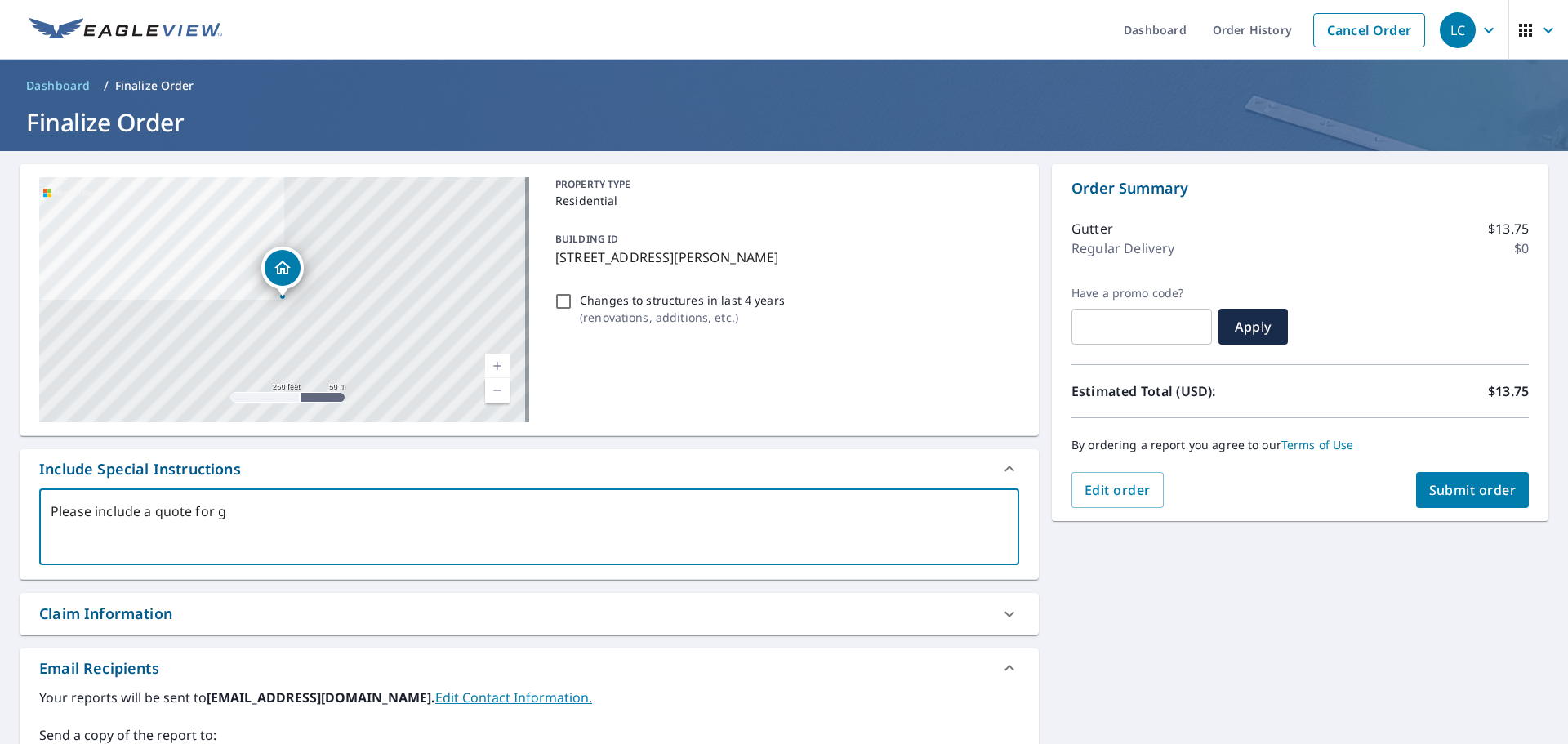
type textarea "x"
type textarea "Please include a quote for gut"
type textarea "x"
type textarea "Please include a quote for [PERSON_NAME]"
type textarea "x"
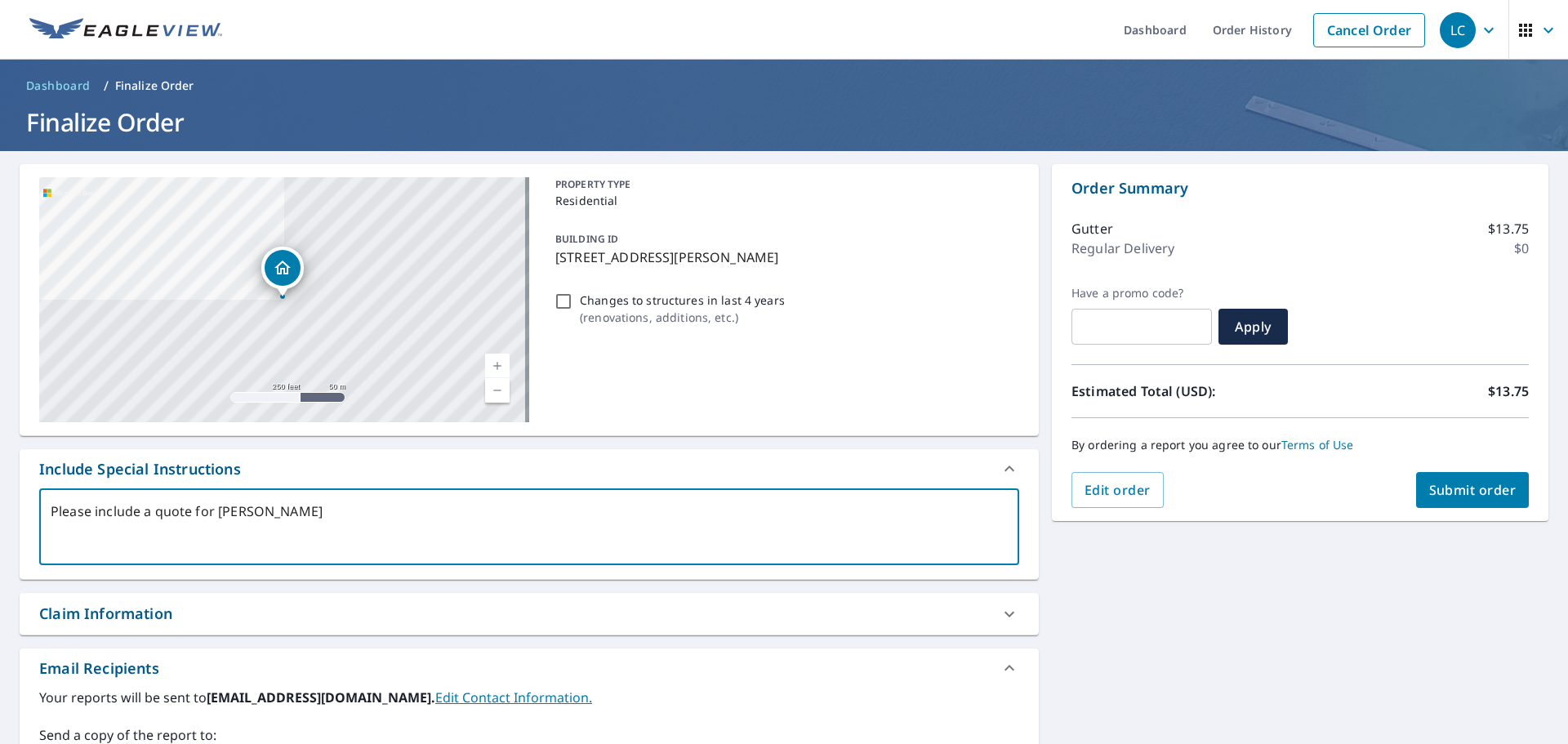
type textarea "Please include a quote for [PERSON_NAME]"
type textarea "x"
type textarea "Please include a quote for gutter"
type textarea "x"
type textarea "Please include a quote for gutter"
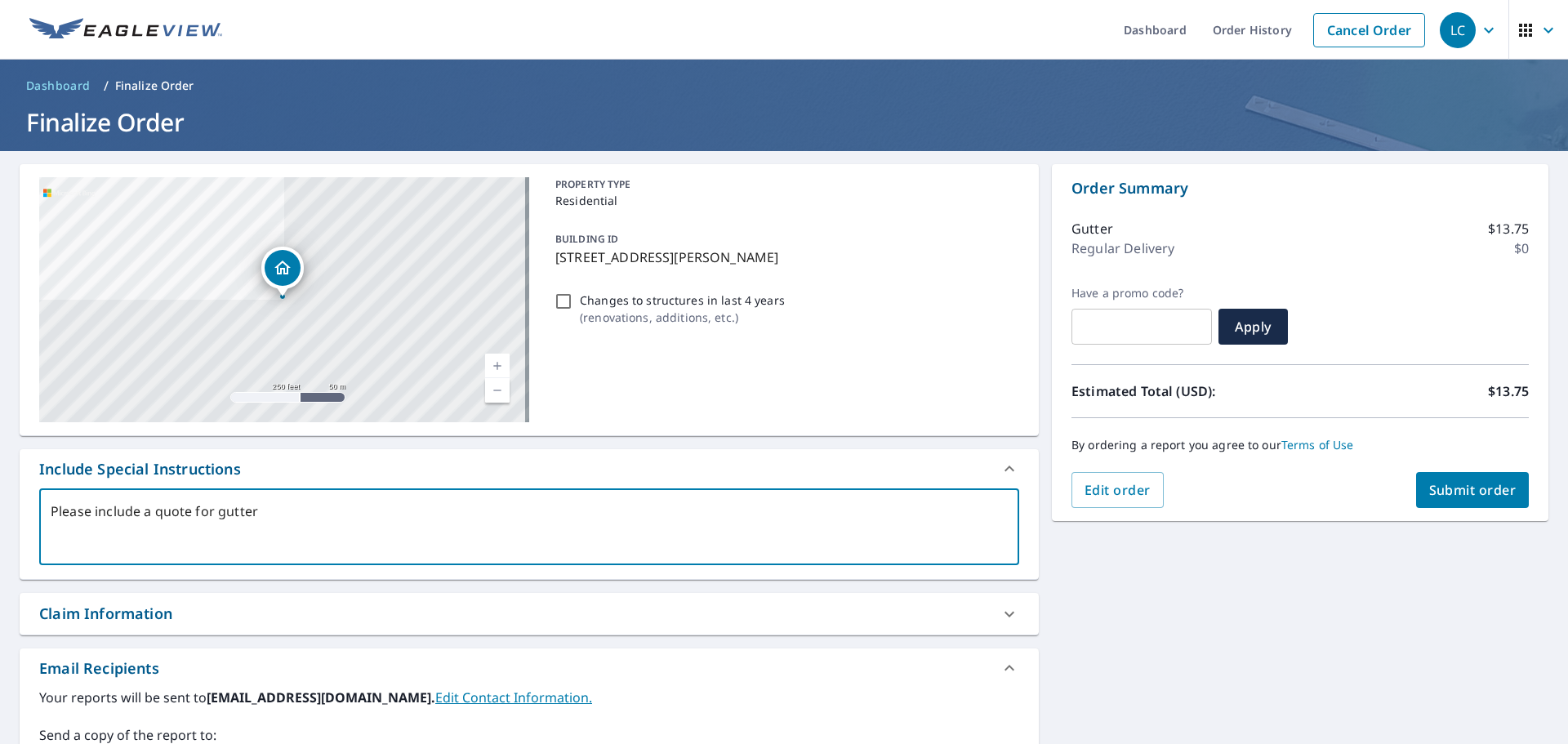
type textarea "x"
type textarea "Please include a quote for gutter g"
type textarea "x"
type textarea "Please include a quote for gutter gu"
type textarea "x"
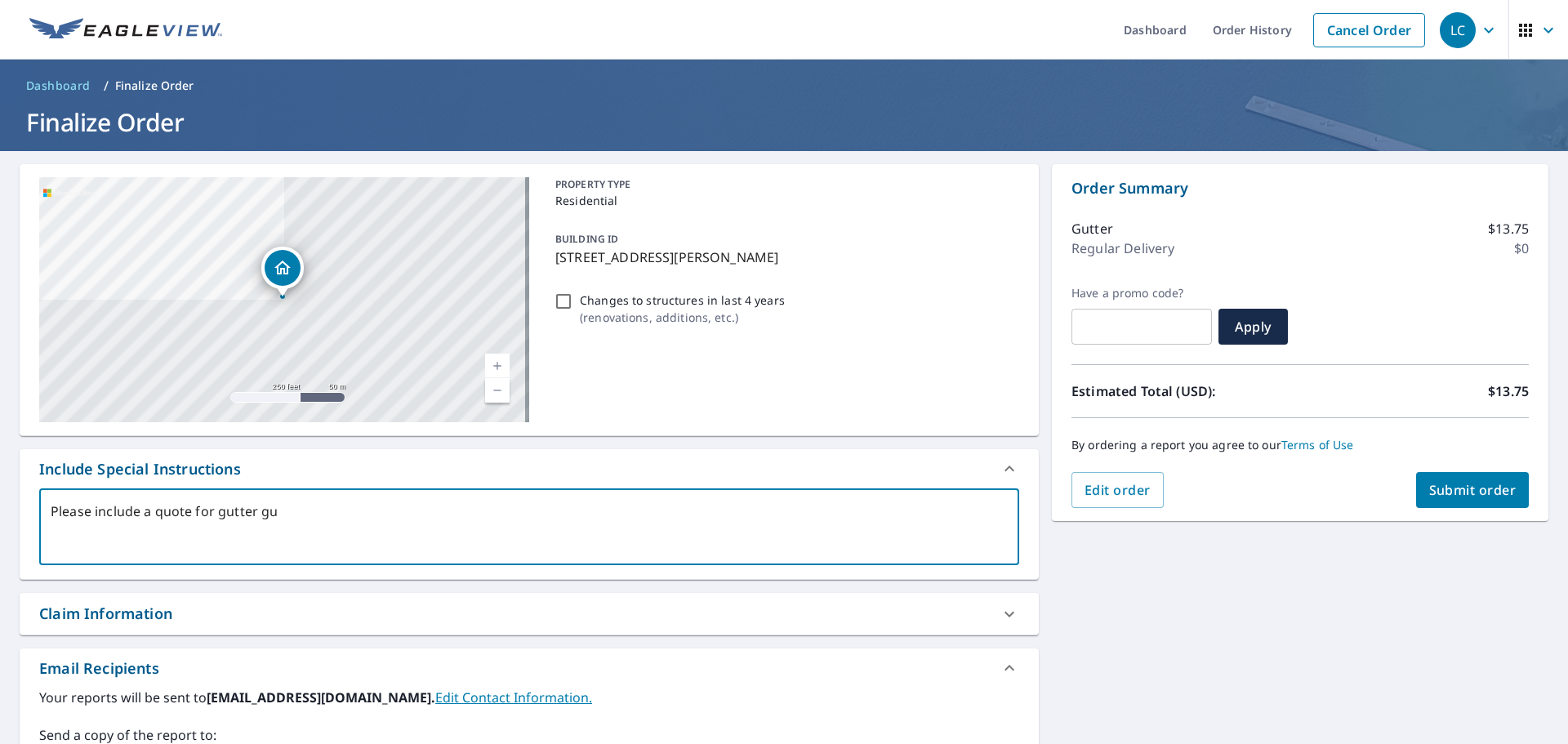
type textarea "Please include a quote for gutter gua"
type textarea "x"
type textarea "Please include a quote for gutter guar"
type textarea "x"
type textarea "Please include a quote for gutter guard"
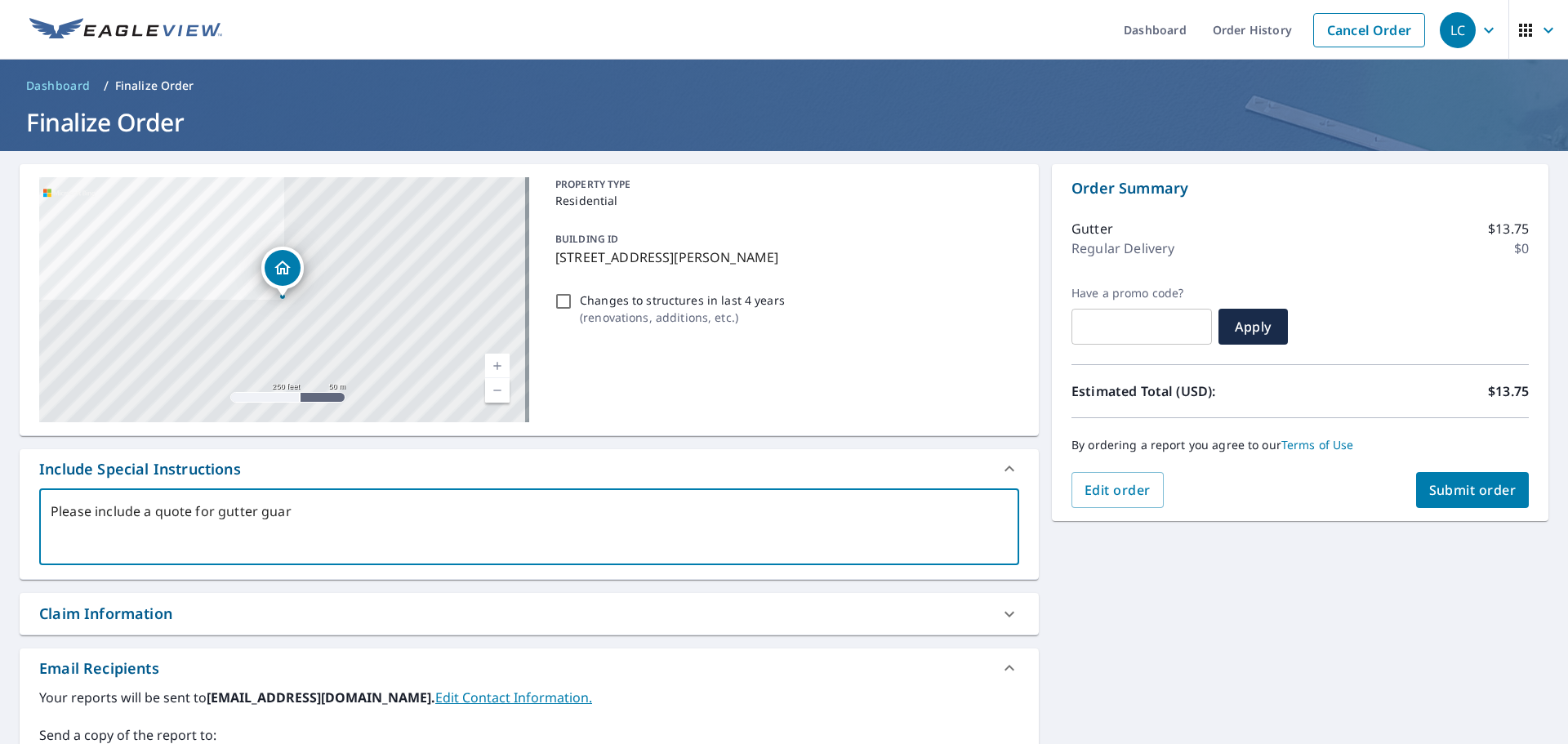
type textarea "x"
type textarea "Please include a quote for gutter guards"
type textarea "x"
type textarea "Please include a quote for gutter guards"
type textarea "x"
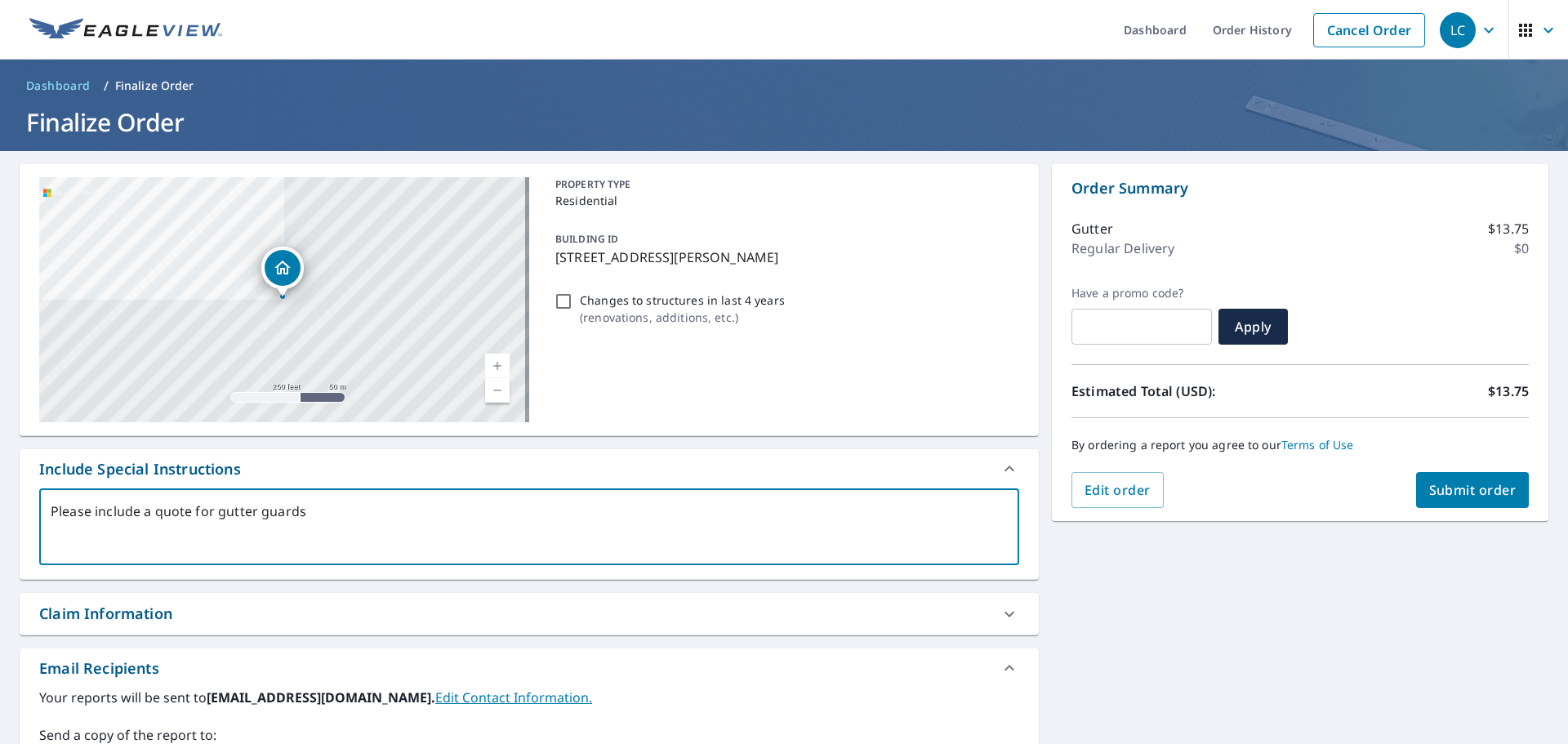
type textarea "Please include a quote for gutter guards a"
type textarea "x"
type textarea "Please include a quote for gutter guards as"
type textarea "x"
type textarea "Please include a quote for gutter guards as"
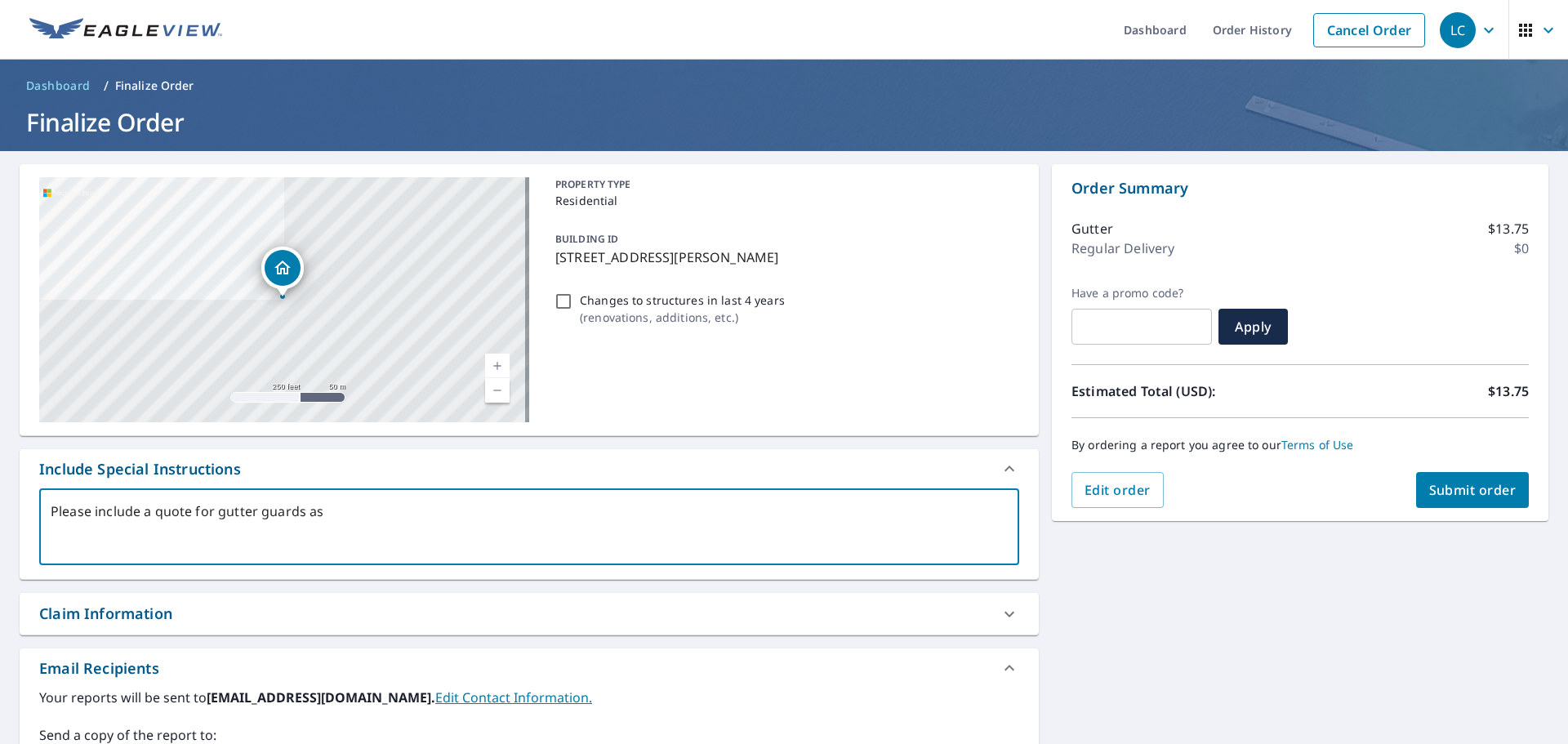
type textarea "x"
type textarea "Please include a quote for gutter guards as w"
type textarea "x"
type textarea "Please include a quote for gutter guards as we"
type textarea "x"
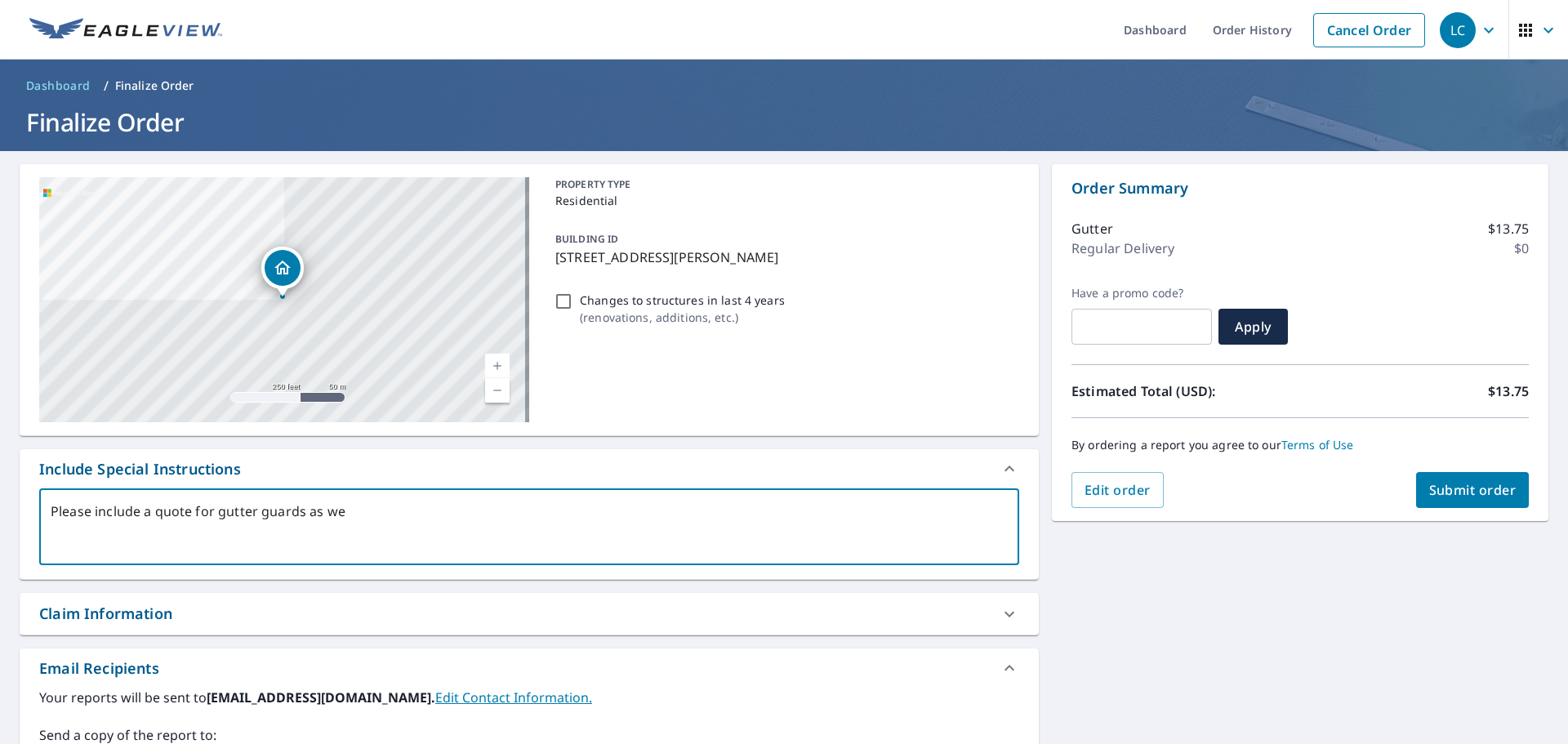
type textarea "Please include a quote for gutter guards as wel"
type textarea "x"
type textarea "Please include a quote for gutter guards as well"
type textarea "x"
type textarea "Please include a quote for gutter guards as well."
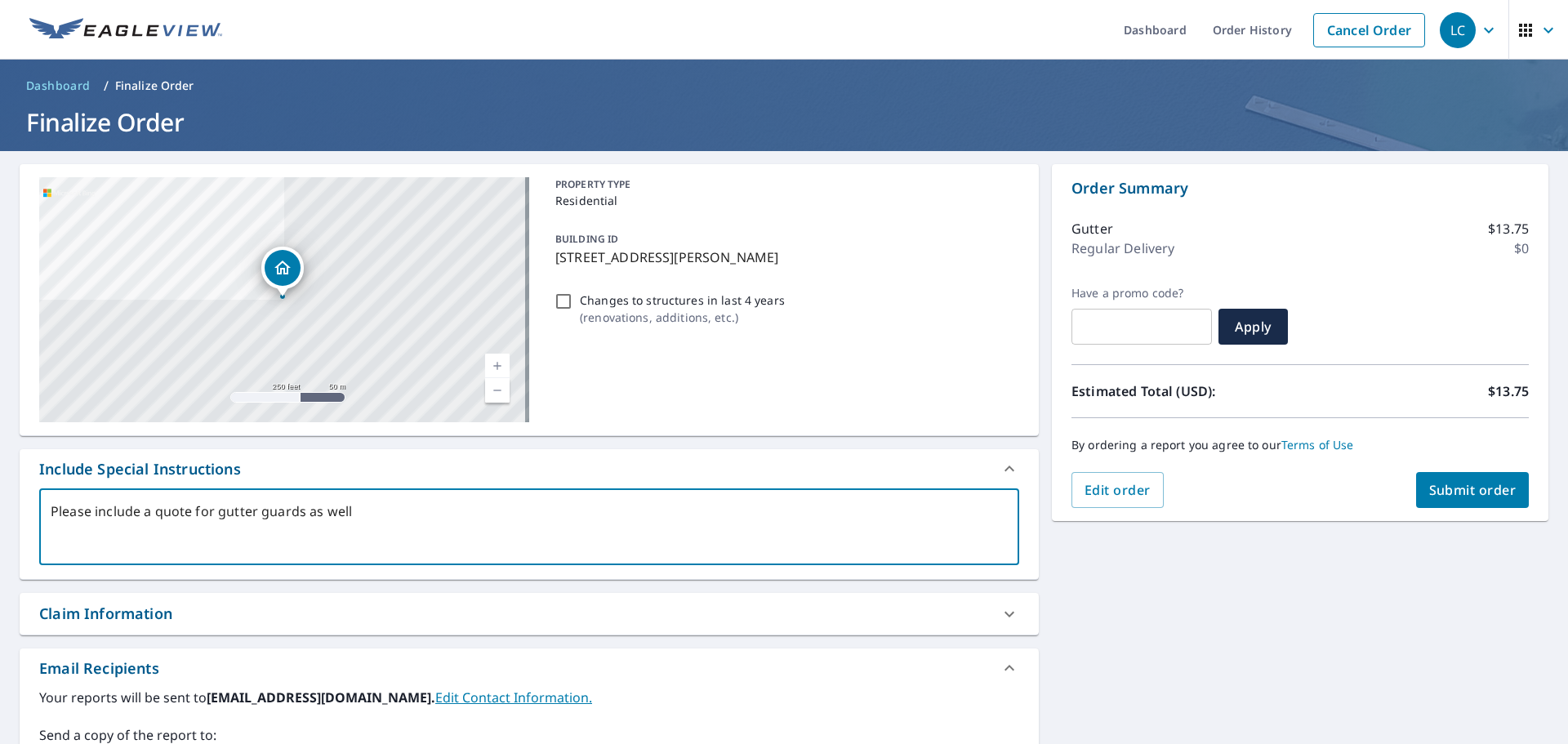
type textarea "x"
type textarea "Please include a quote for gutter guards as well."
click at [1441, 488] on span "Submit order" at bounding box center [1473, 490] width 87 height 18
type textarea "x"
